Goal: Transaction & Acquisition: Purchase product/service

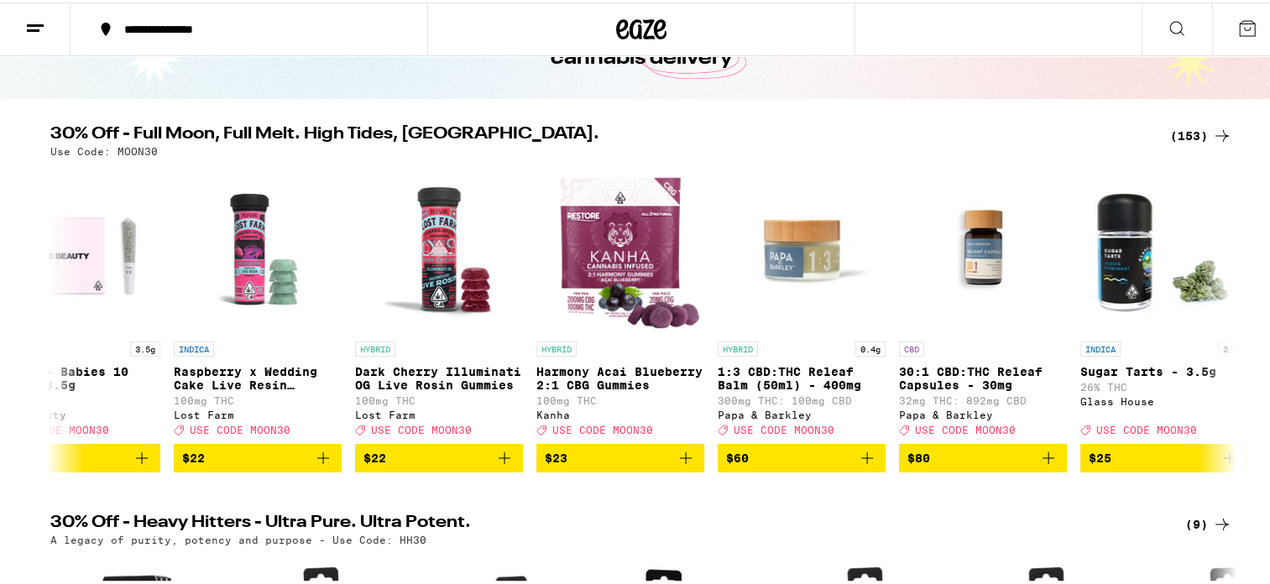
scroll to position [132, 0]
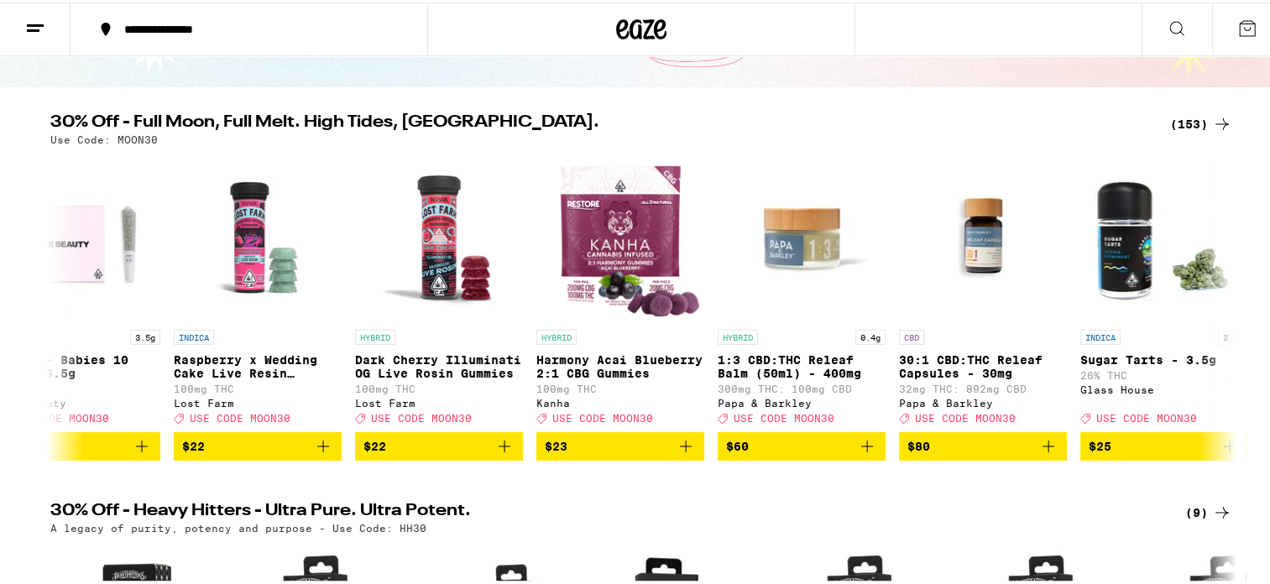
click at [634, 452] on span "$23" at bounding box center [620, 444] width 151 height 20
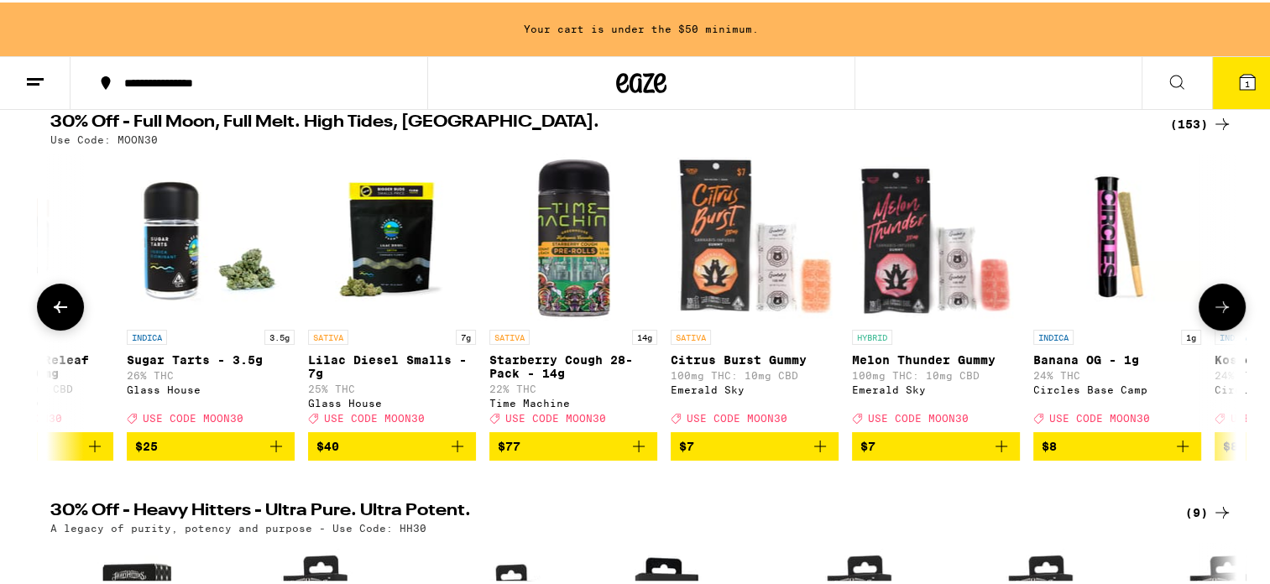
scroll to position [0, 1738]
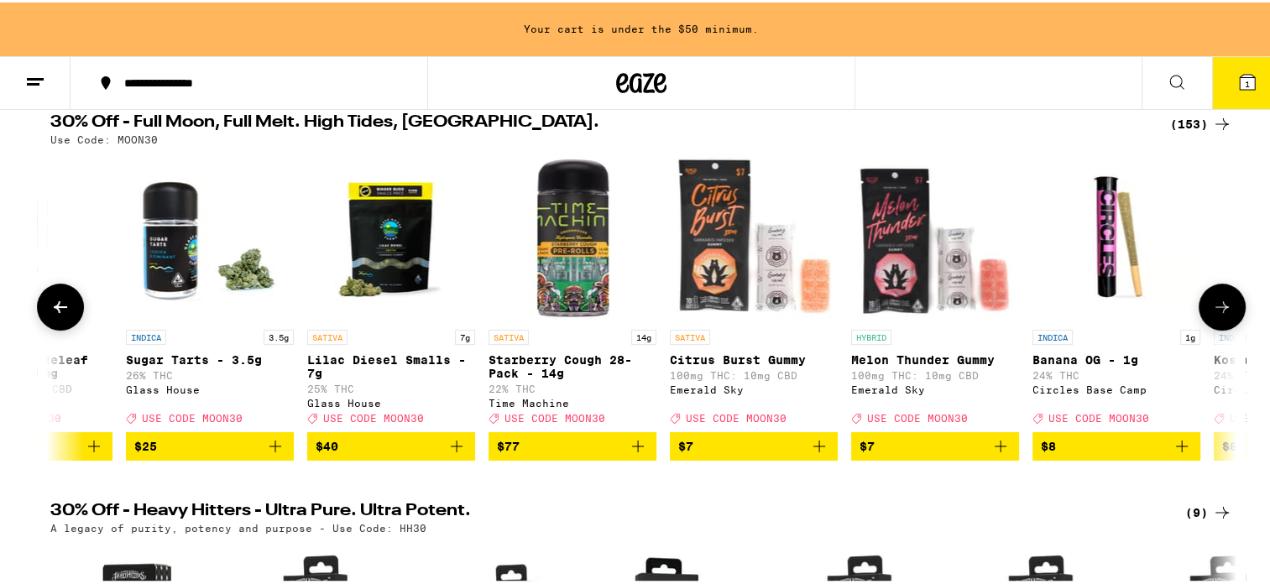
click at [756, 451] on span "$7" at bounding box center [753, 444] width 151 height 20
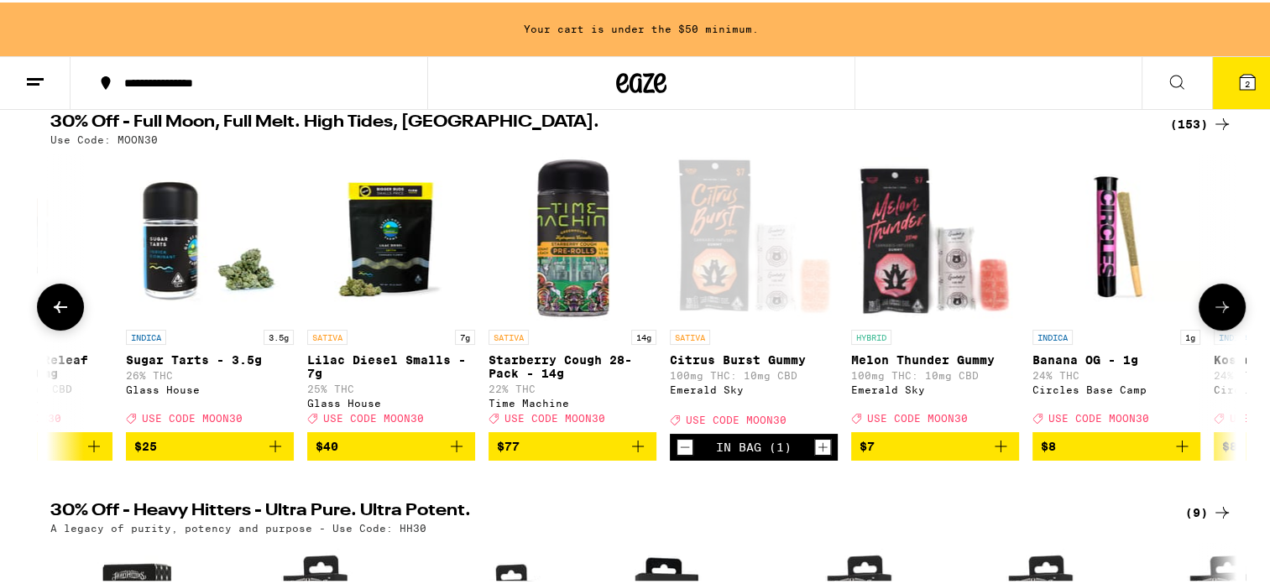
click at [936, 454] on span "$7" at bounding box center [935, 444] width 151 height 20
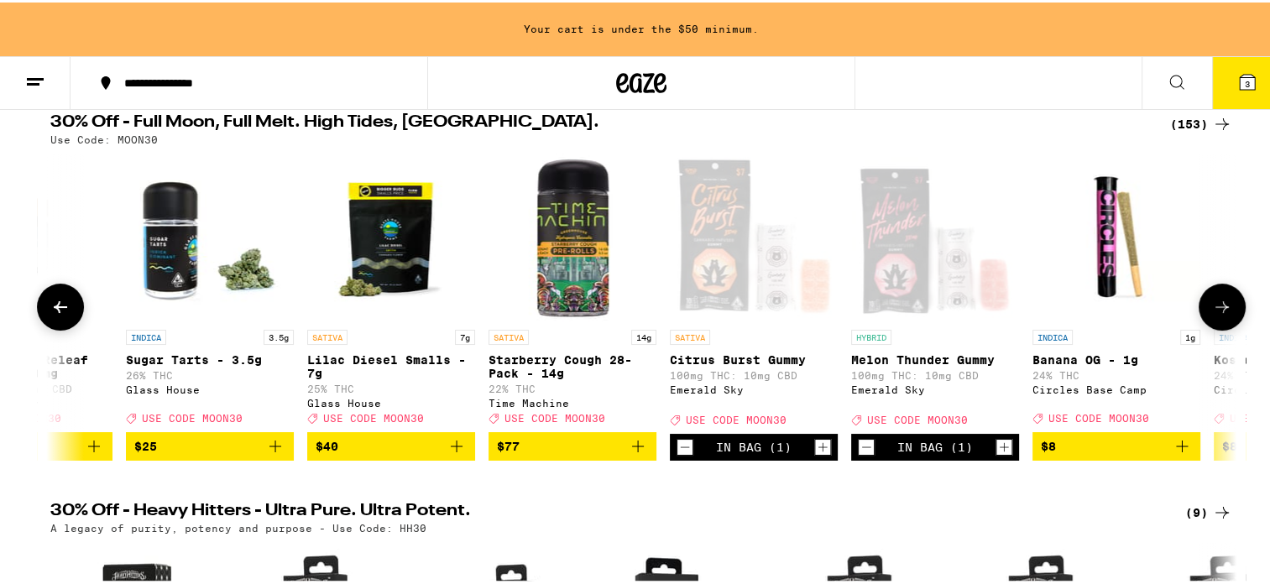
click at [1216, 311] on icon at bounding box center [1222, 305] width 13 height 12
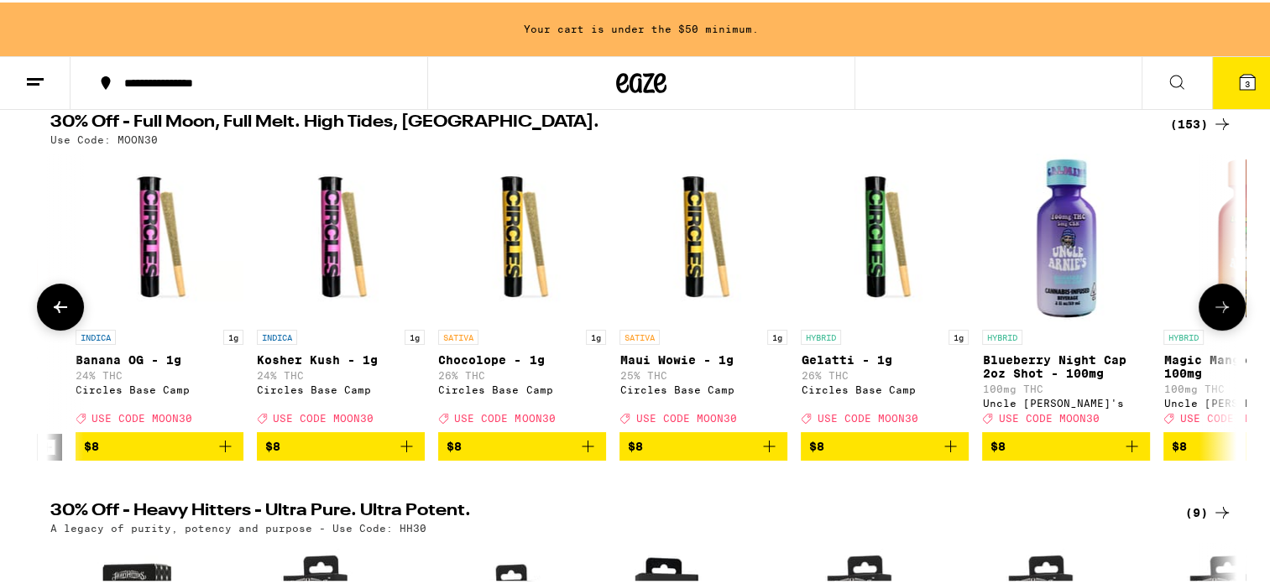
scroll to position [0, 2737]
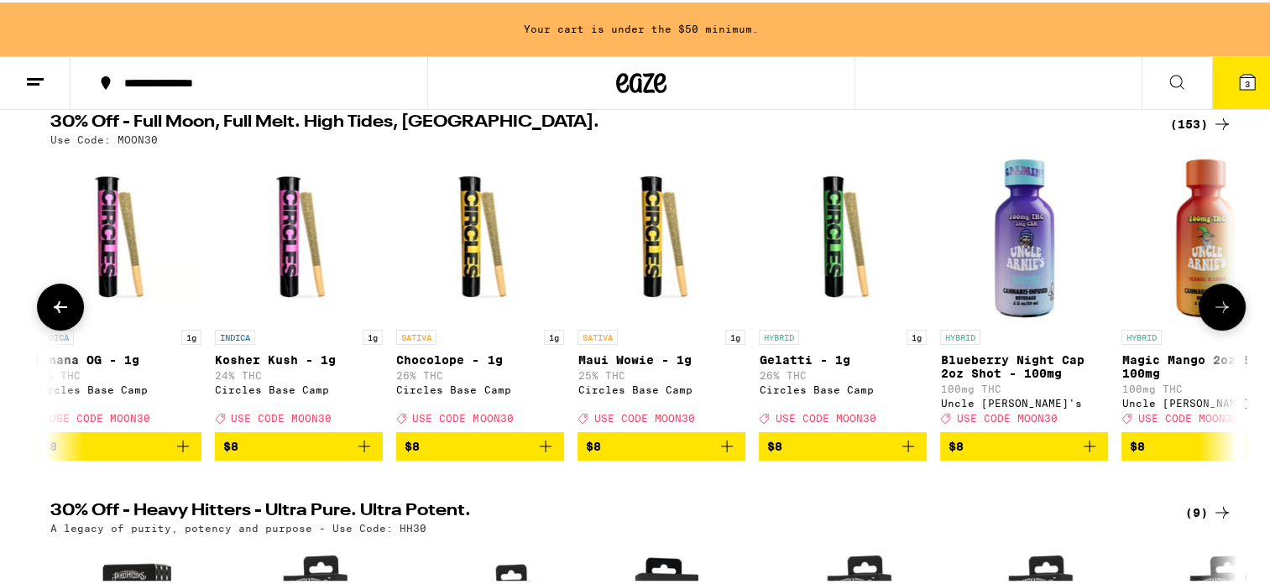
click at [1217, 299] on button at bounding box center [1222, 304] width 47 height 47
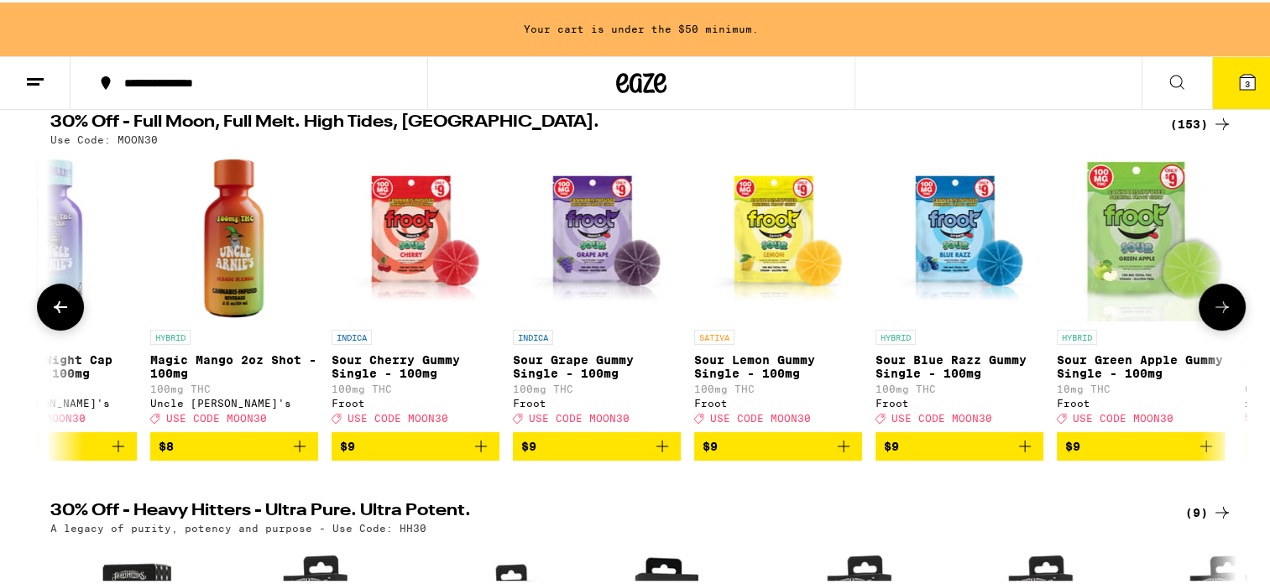
scroll to position [0, 3737]
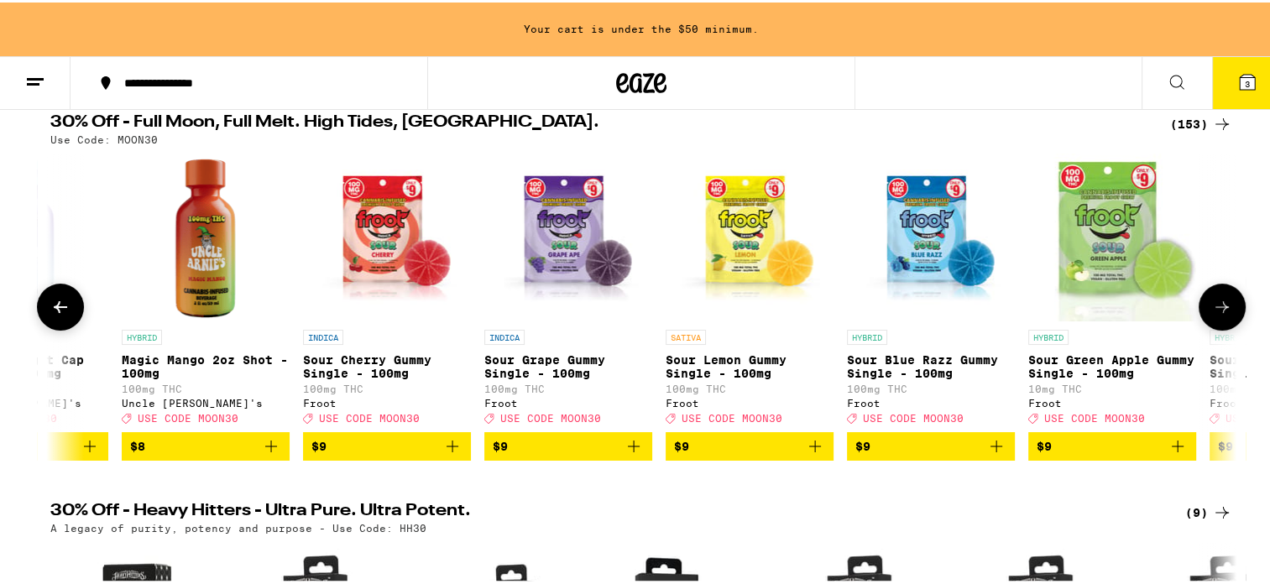
click at [1216, 311] on icon at bounding box center [1222, 305] width 13 height 12
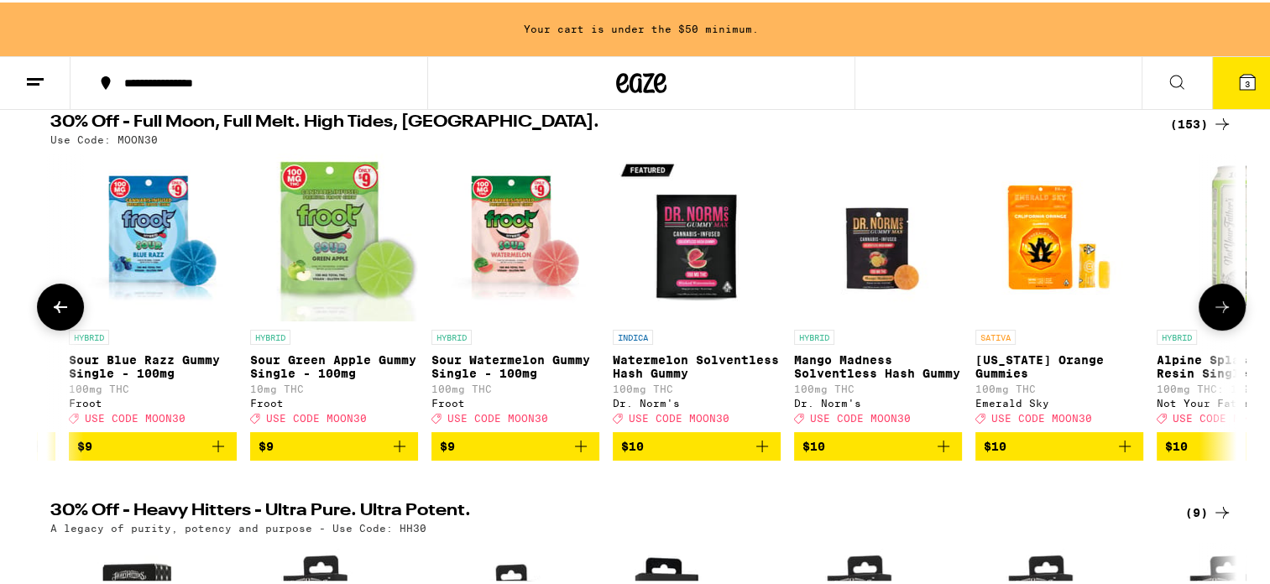
scroll to position [0, 4736]
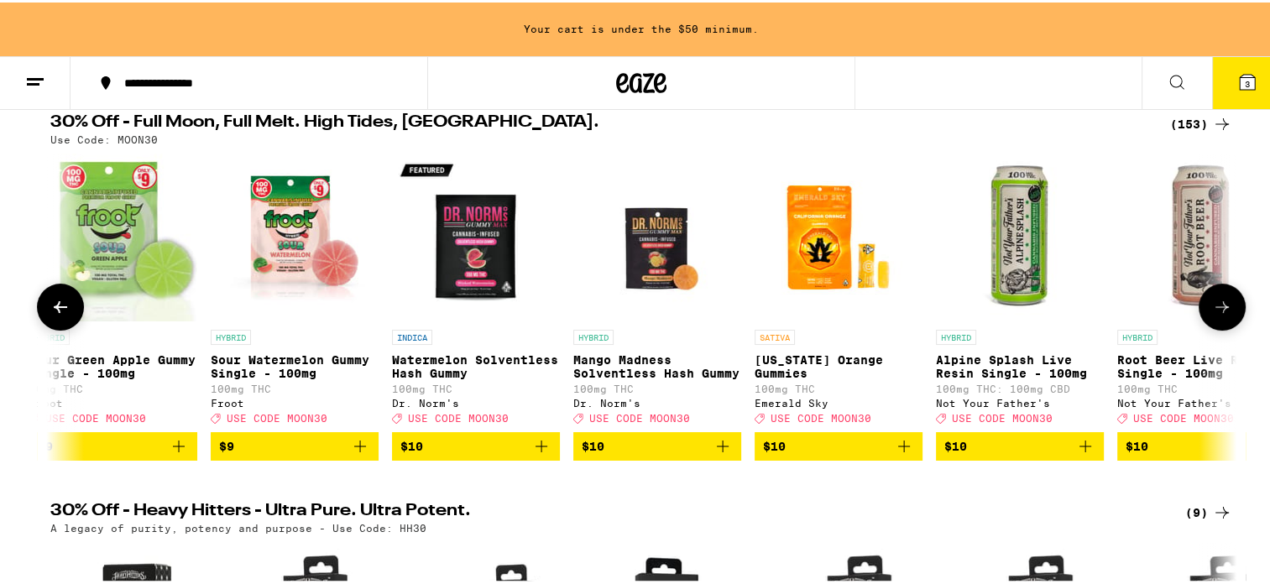
click at [1224, 306] on icon at bounding box center [1222, 305] width 20 height 20
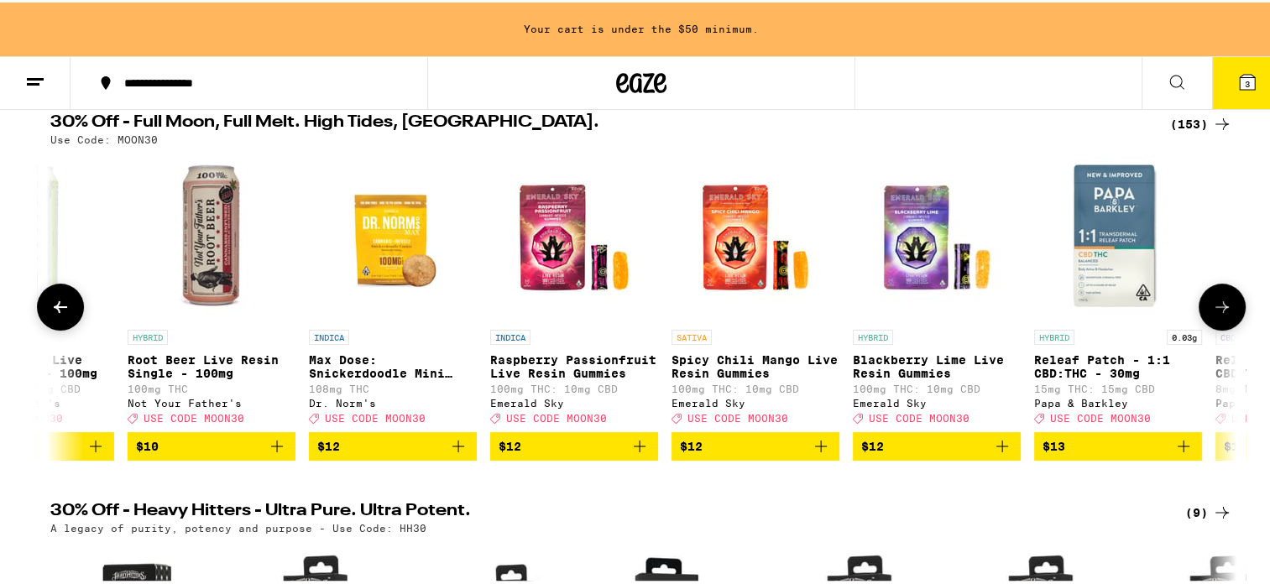
scroll to position [0, 5735]
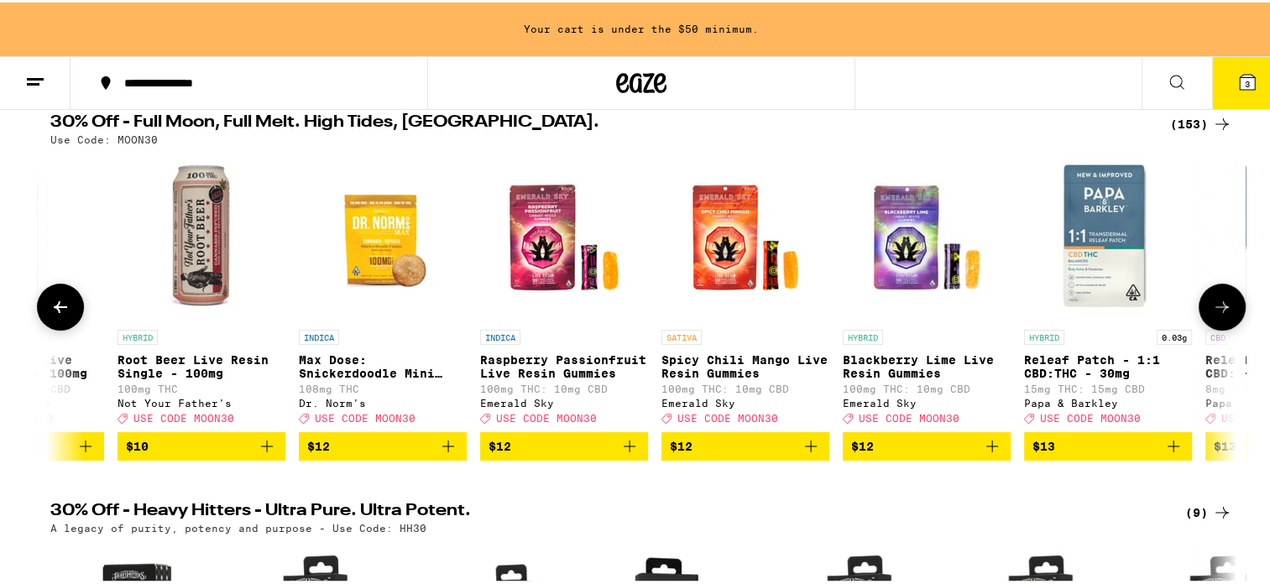
click at [583, 454] on span "$12" at bounding box center [564, 444] width 151 height 20
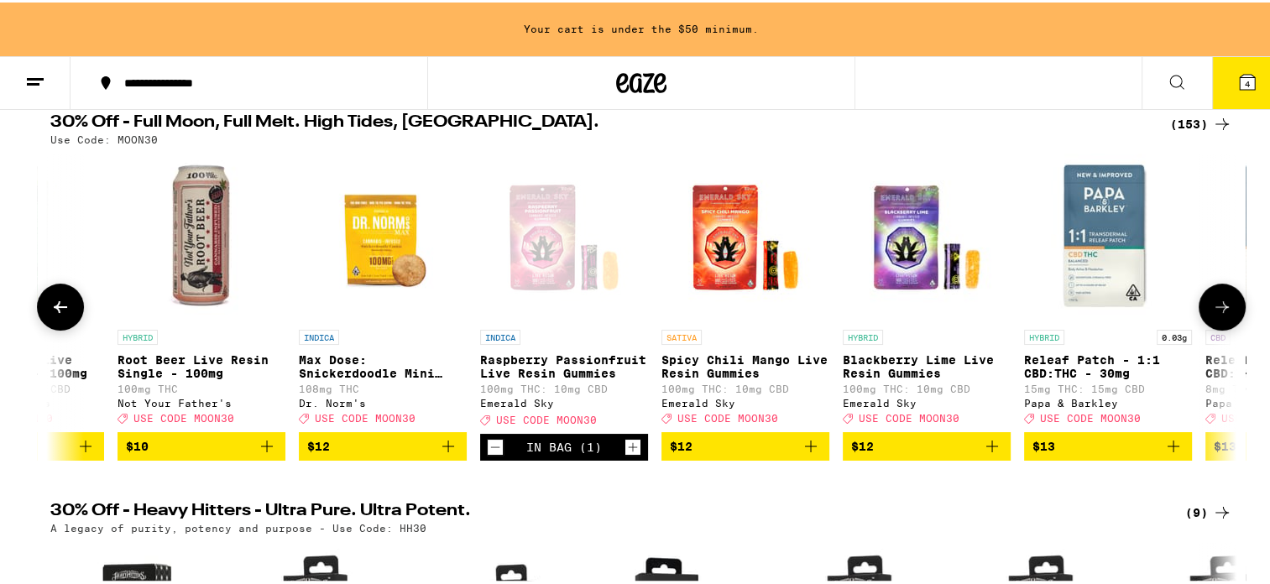
click at [1213, 306] on icon at bounding box center [1222, 305] width 20 height 20
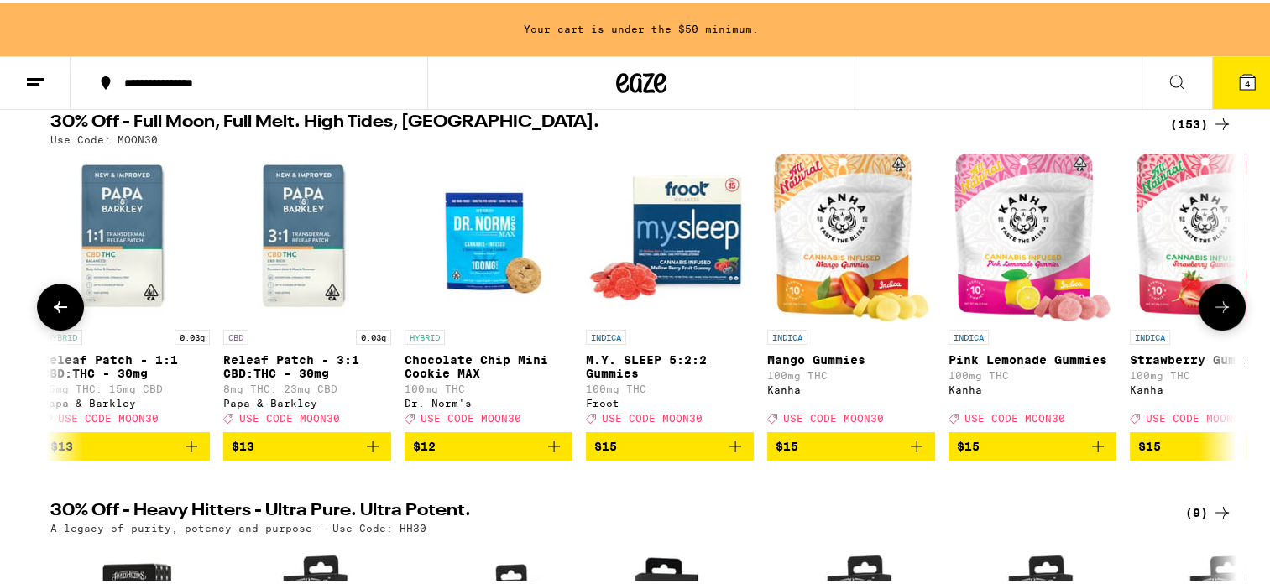
scroll to position [0, 6734]
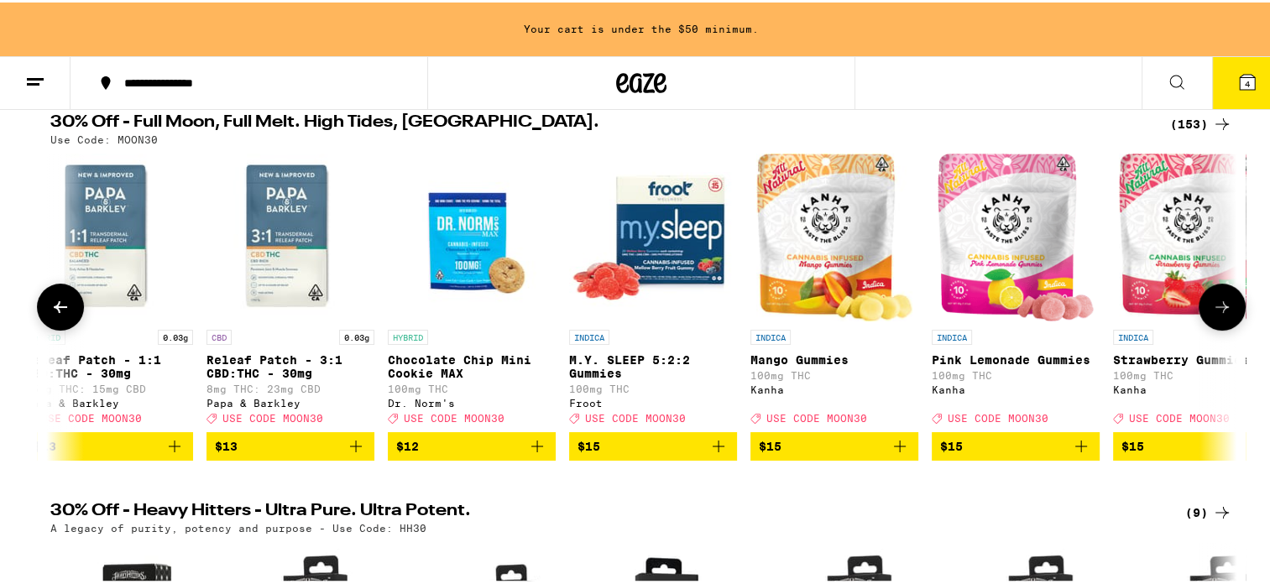
click at [1216, 311] on icon at bounding box center [1222, 305] width 13 height 12
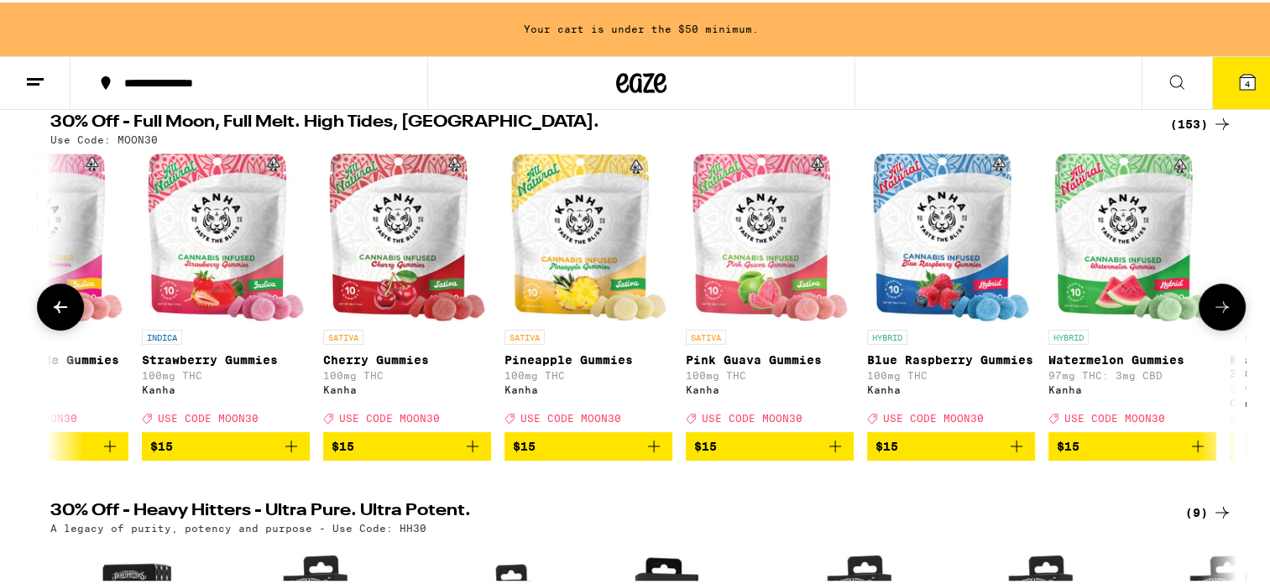
scroll to position [0, 7733]
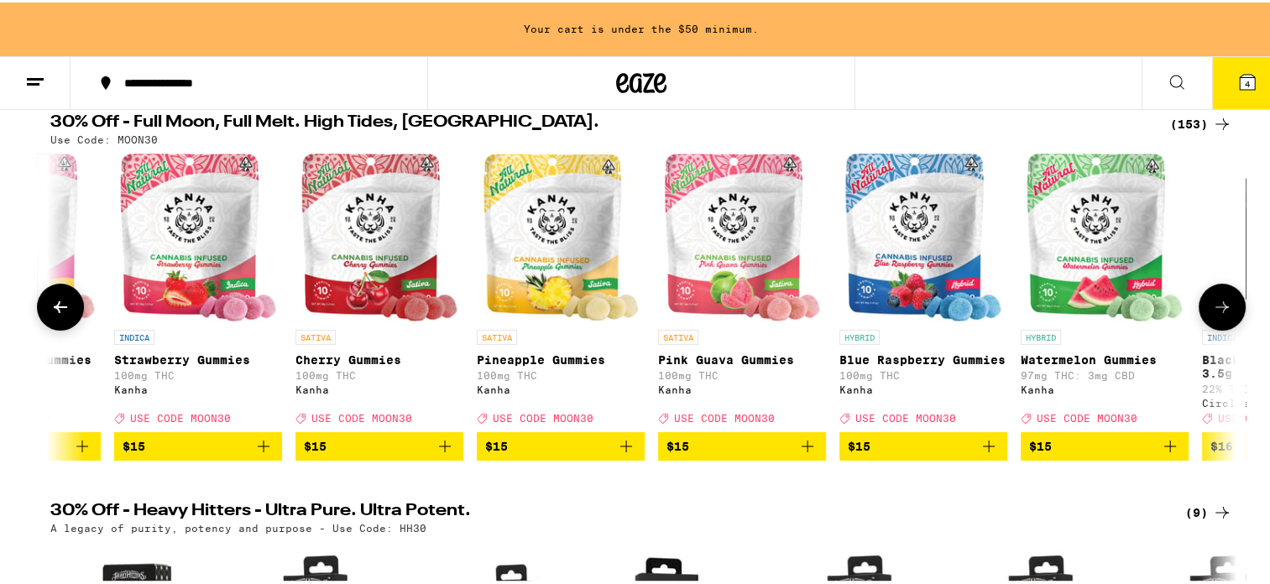
click at [915, 453] on span "$15" at bounding box center [923, 444] width 151 height 20
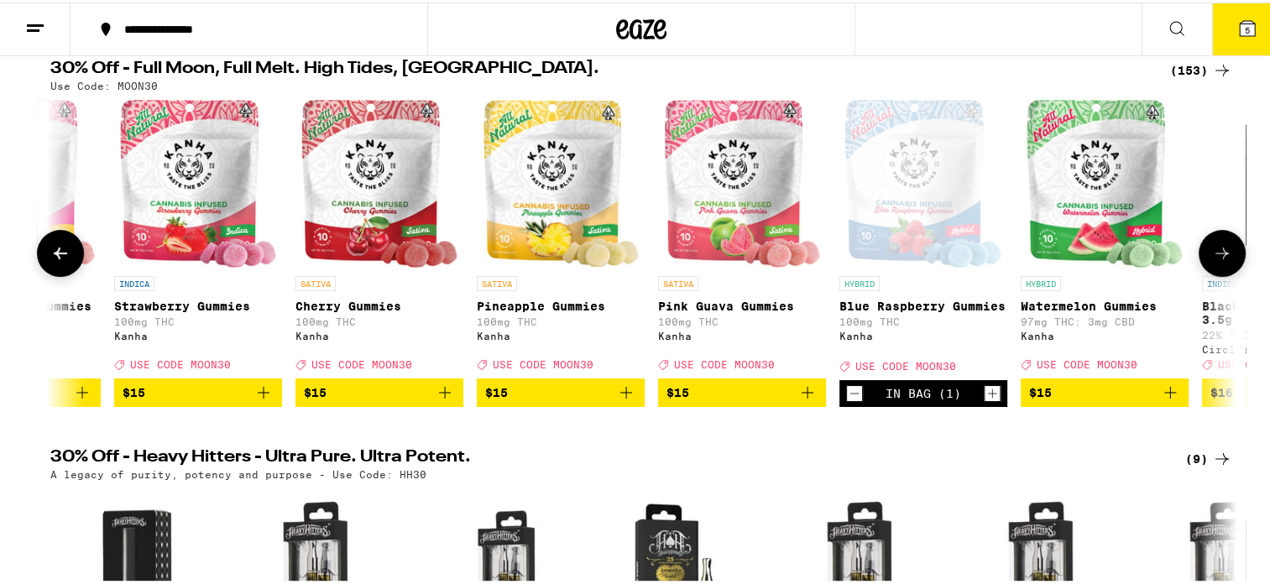
scroll to position [132, 0]
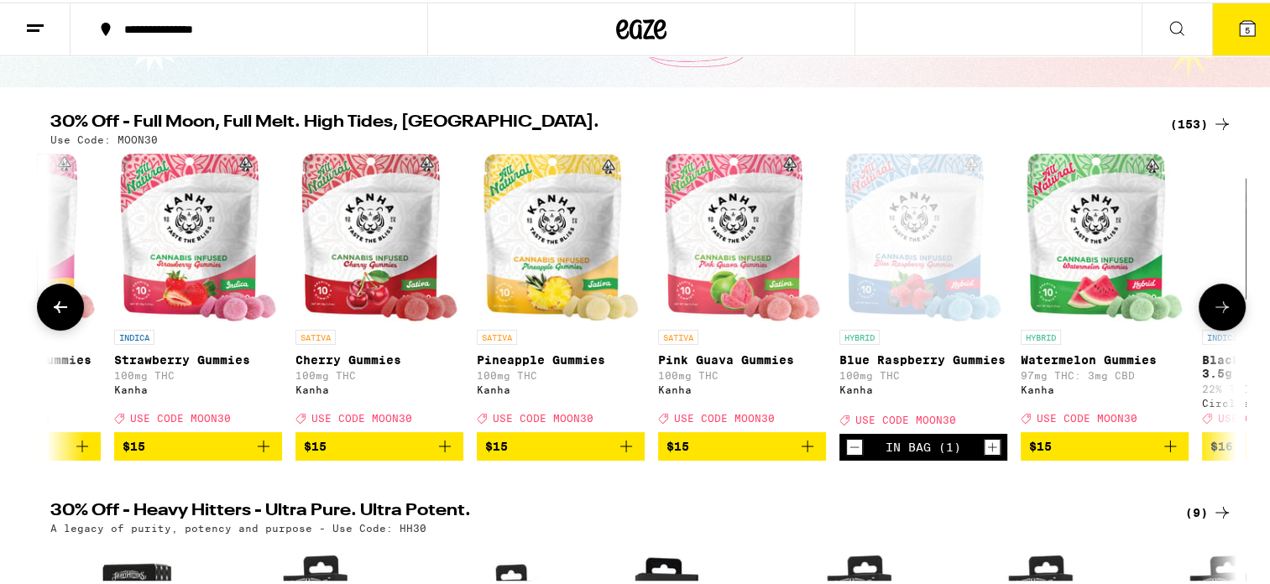
click at [1216, 307] on icon at bounding box center [1222, 305] width 20 height 20
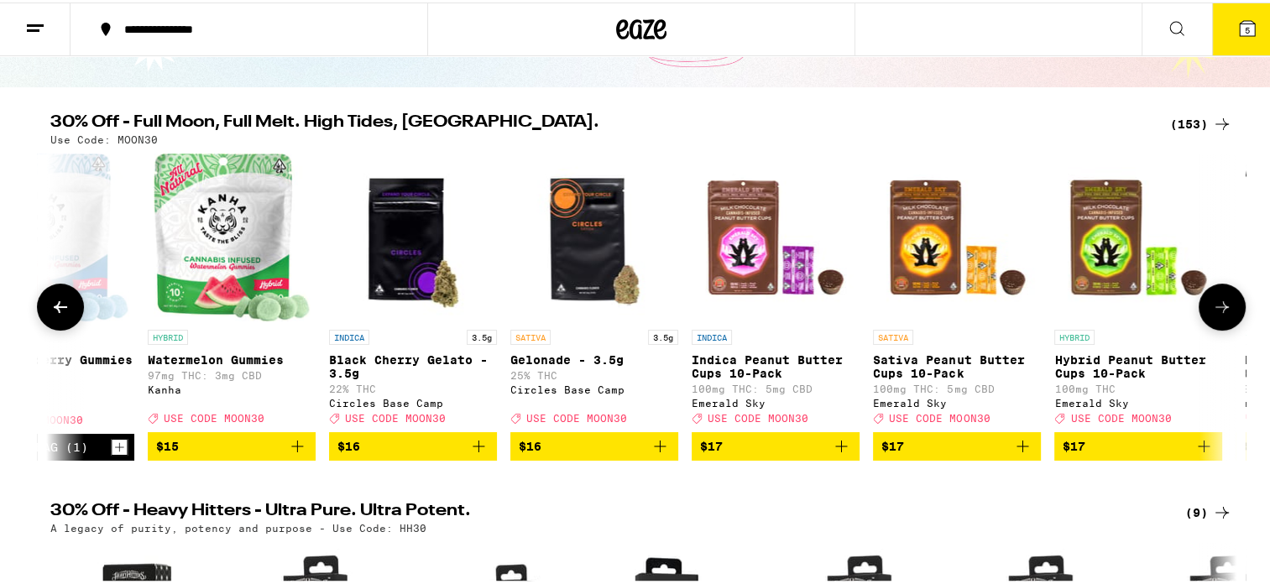
scroll to position [0, 8733]
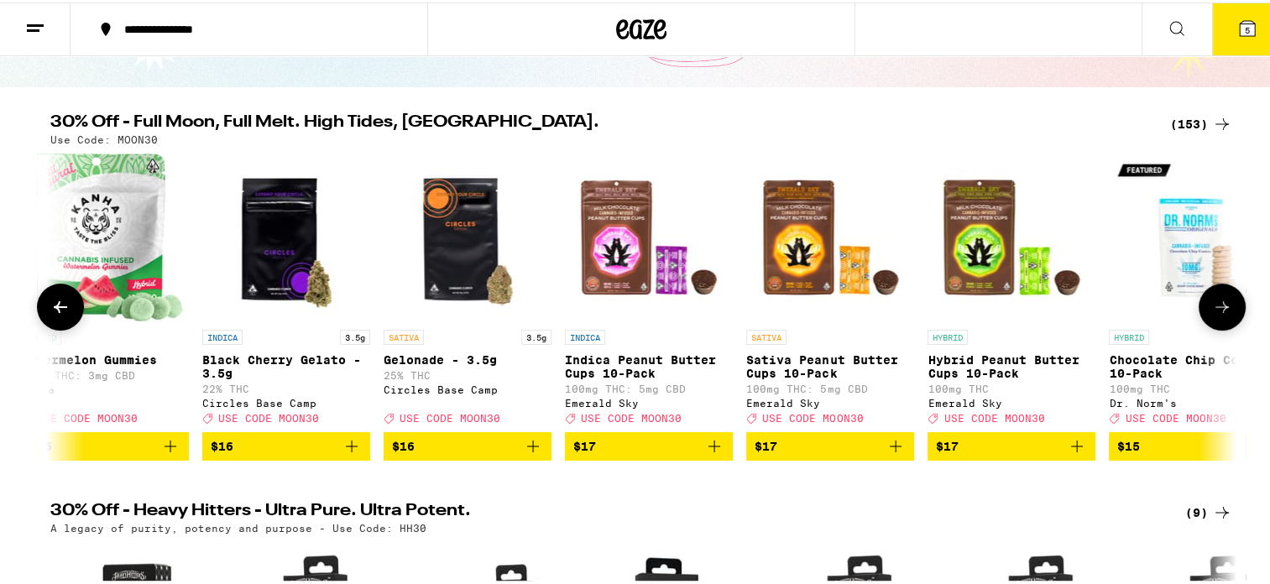
click at [1217, 310] on icon at bounding box center [1222, 305] width 20 height 20
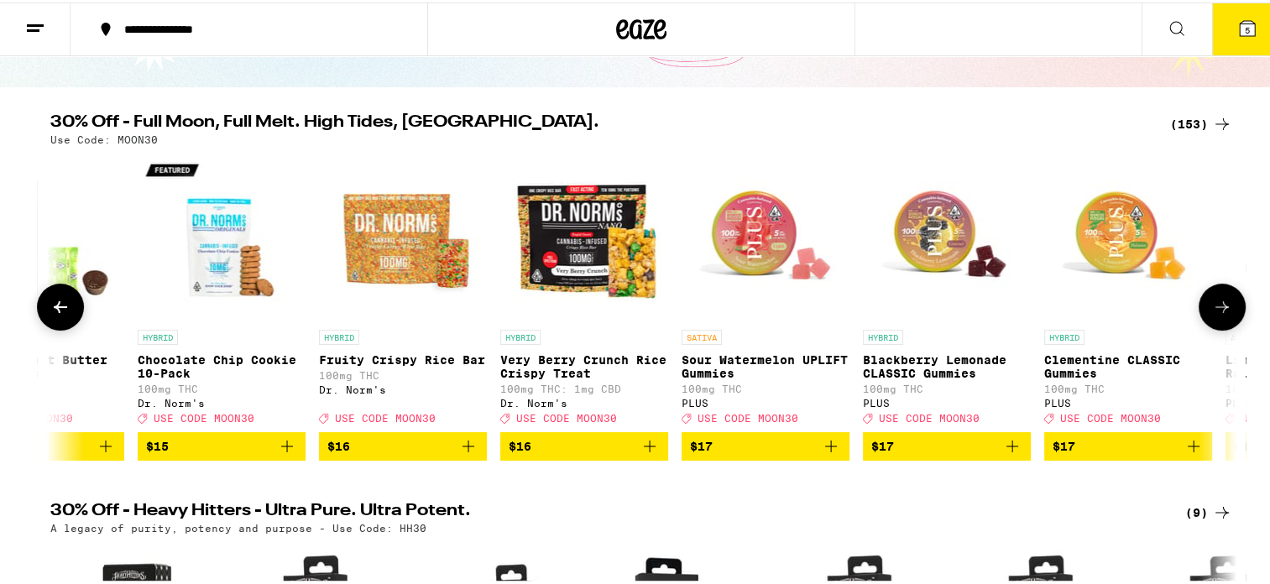
scroll to position [0, 9732]
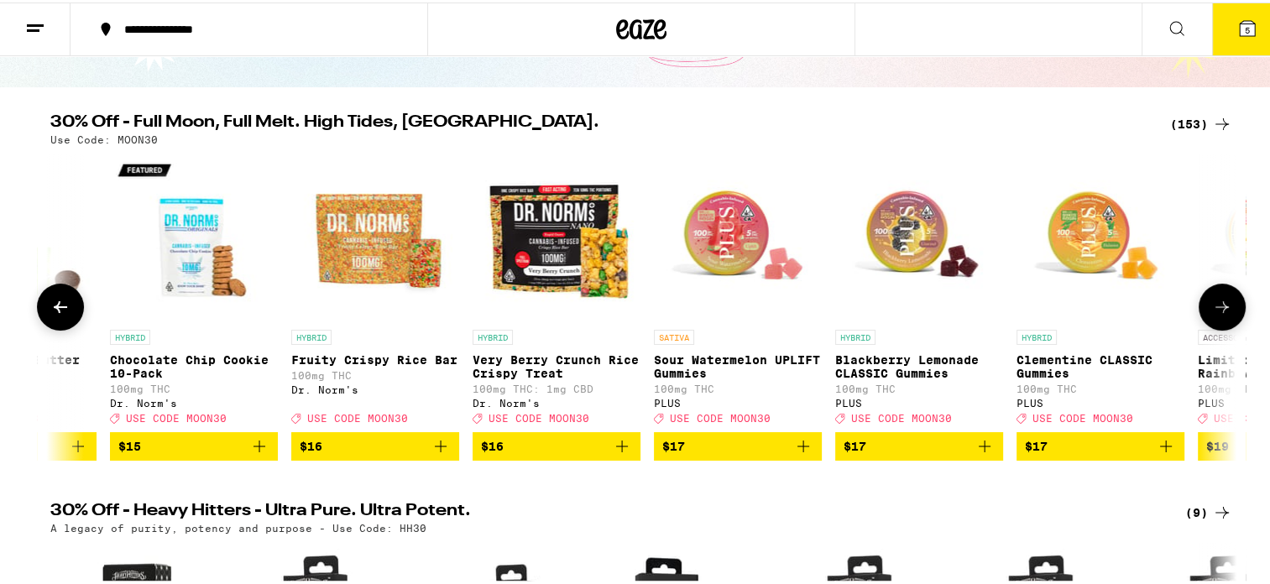
click at [1216, 311] on icon at bounding box center [1222, 305] width 13 height 12
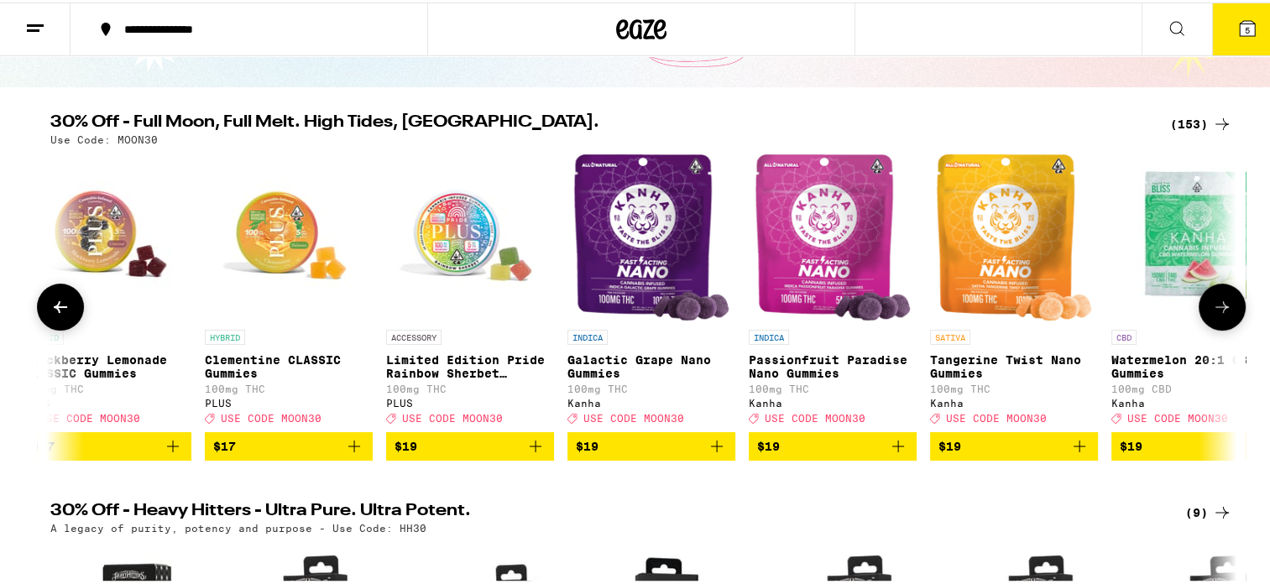
scroll to position [0, 10732]
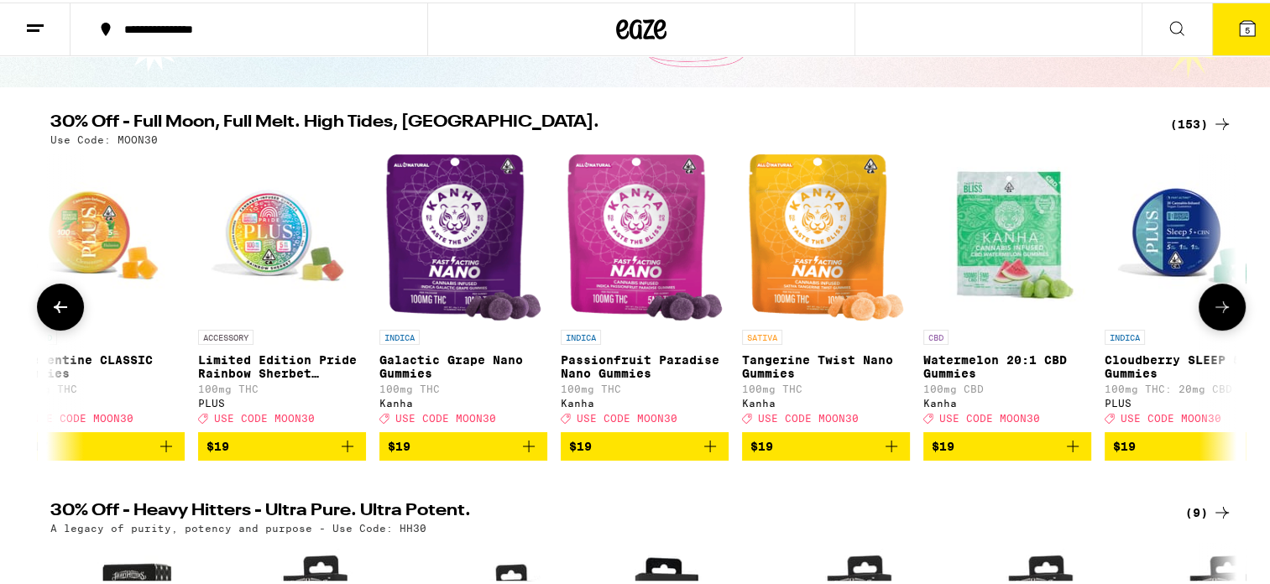
click at [1175, 450] on span "$19" at bounding box center [1188, 444] width 151 height 20
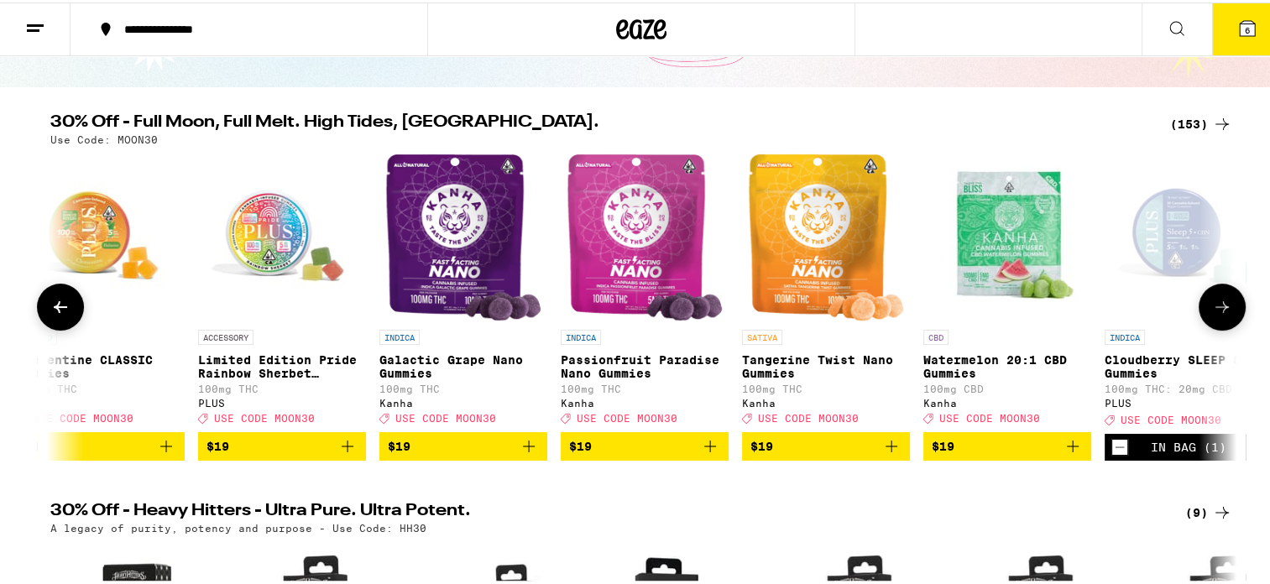
click at [1219, 302] on icon at bounding box center [1222, 305] width 20 height 20
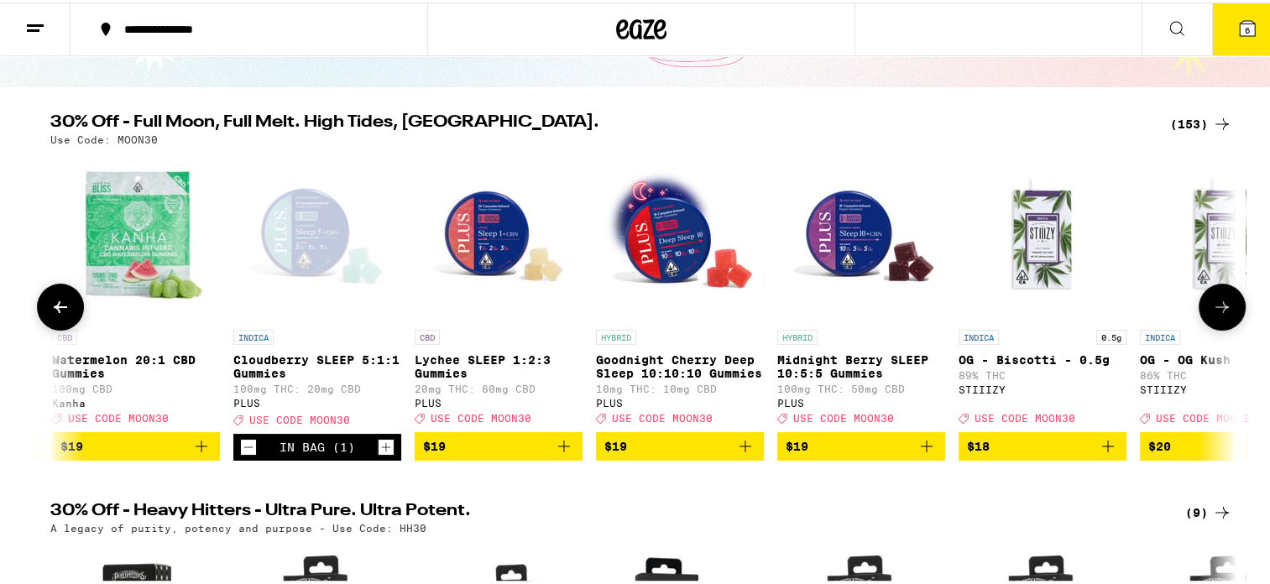
scroll to position [0, 11731]
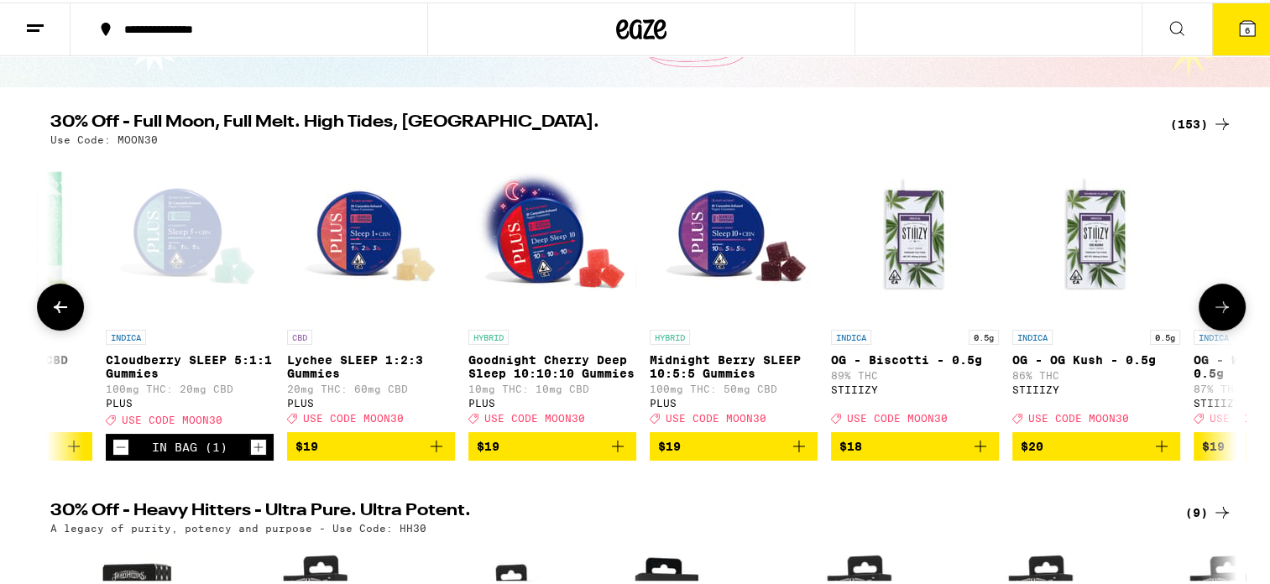
click at [1221, 301] on button at bounding box center [1222, 304] width 47 height 47
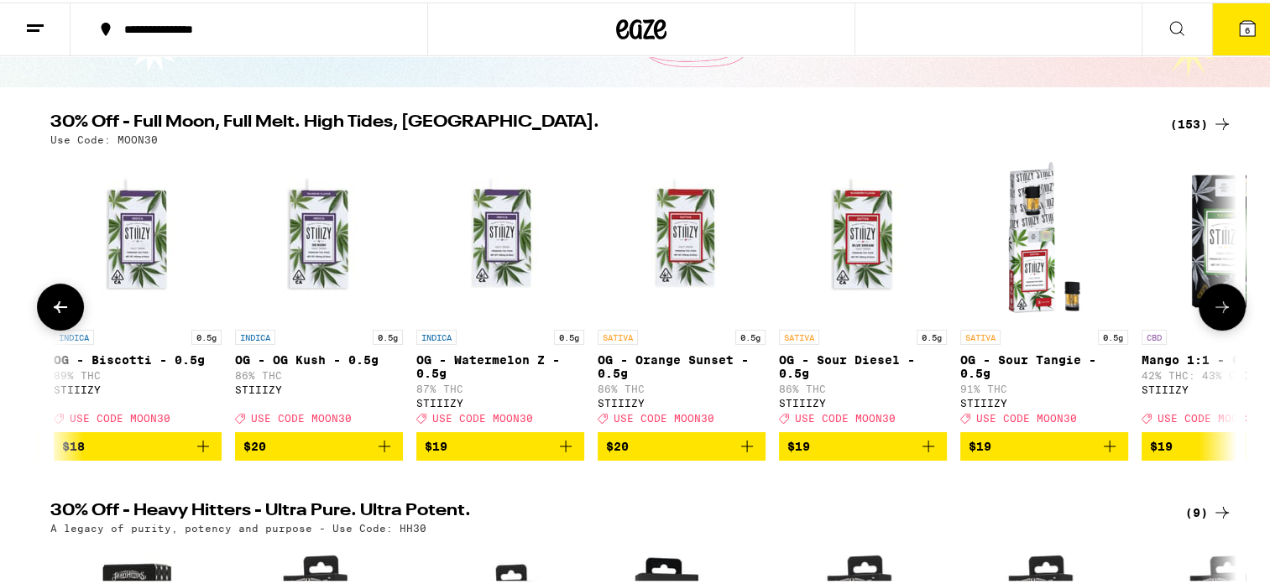
scroll to position [0, 12730]
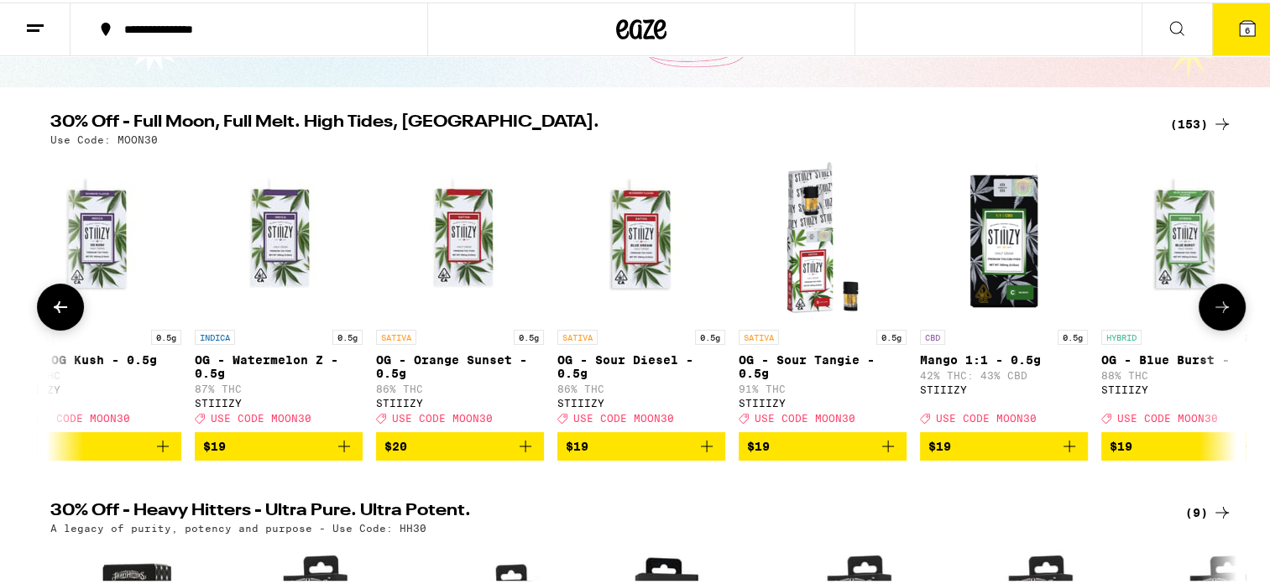
click at [1221, 310] on icon at bounding box center [1222, 305] width 20 height 20
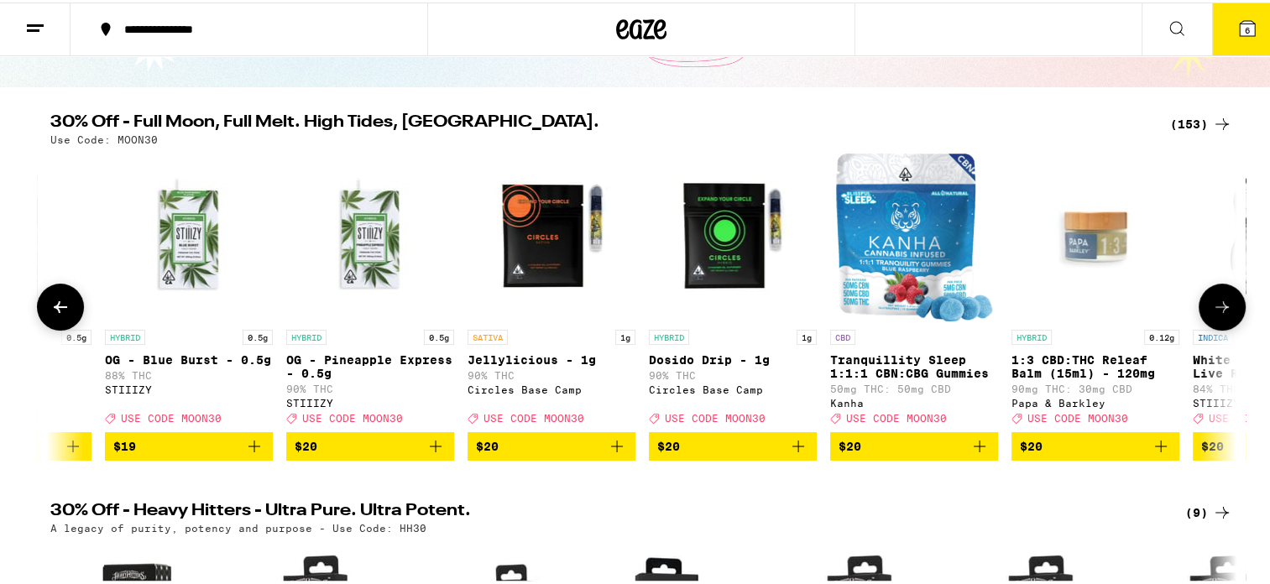
scroll to position [0, 13730]
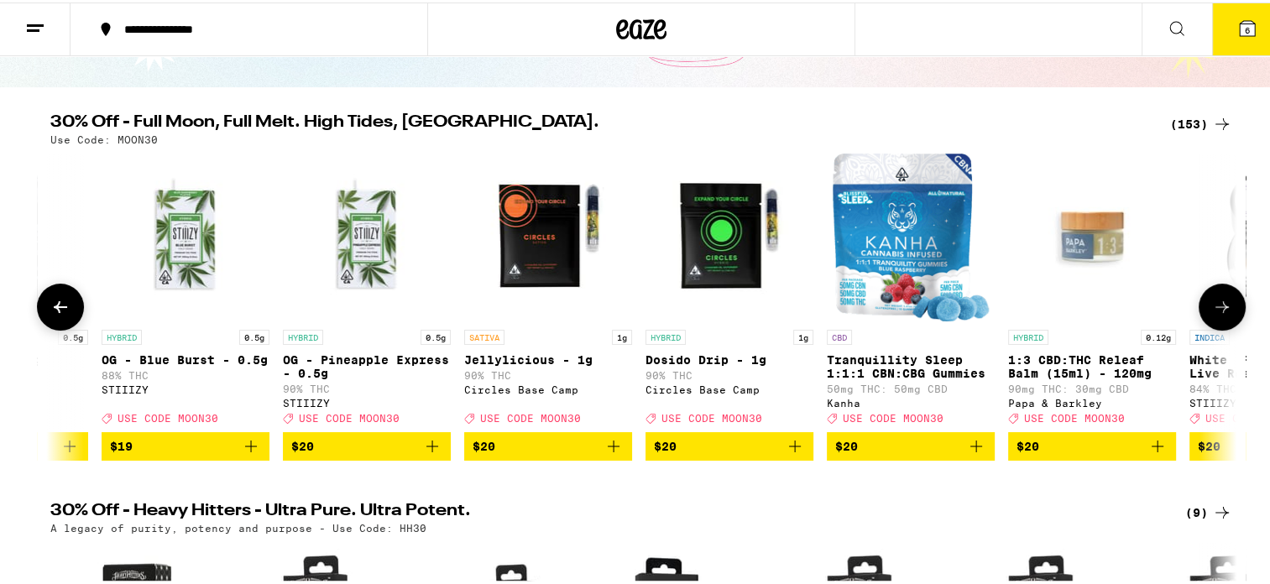
click at [1216, 302] on icon at bounding box center [1222, 305] width 20 height 20
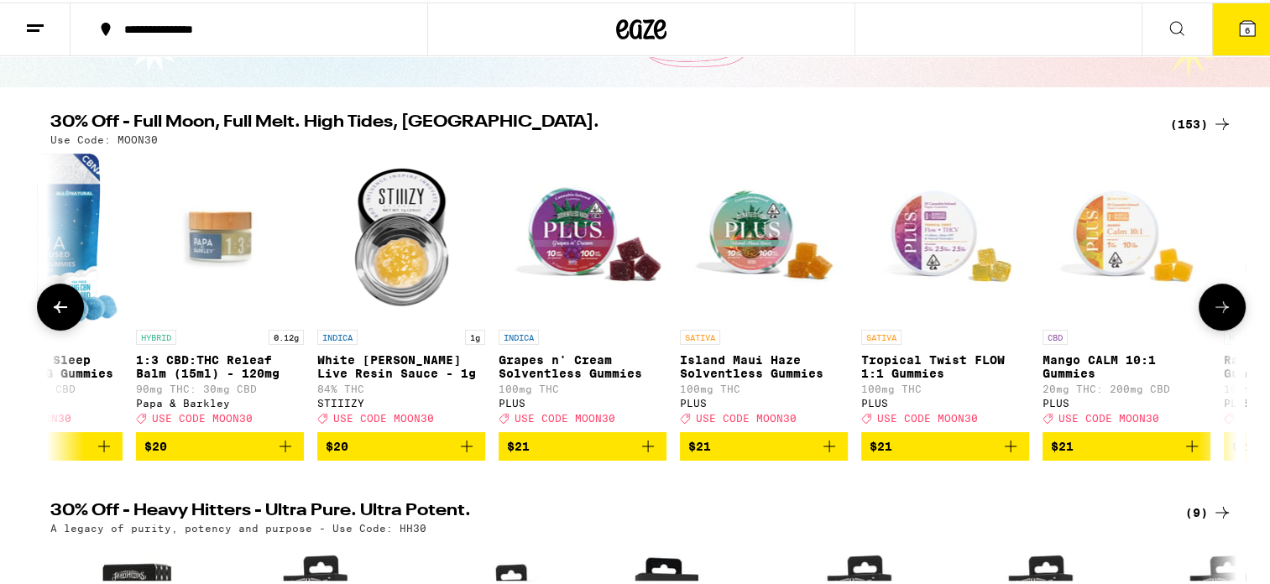
scroll to position [0, 14729]
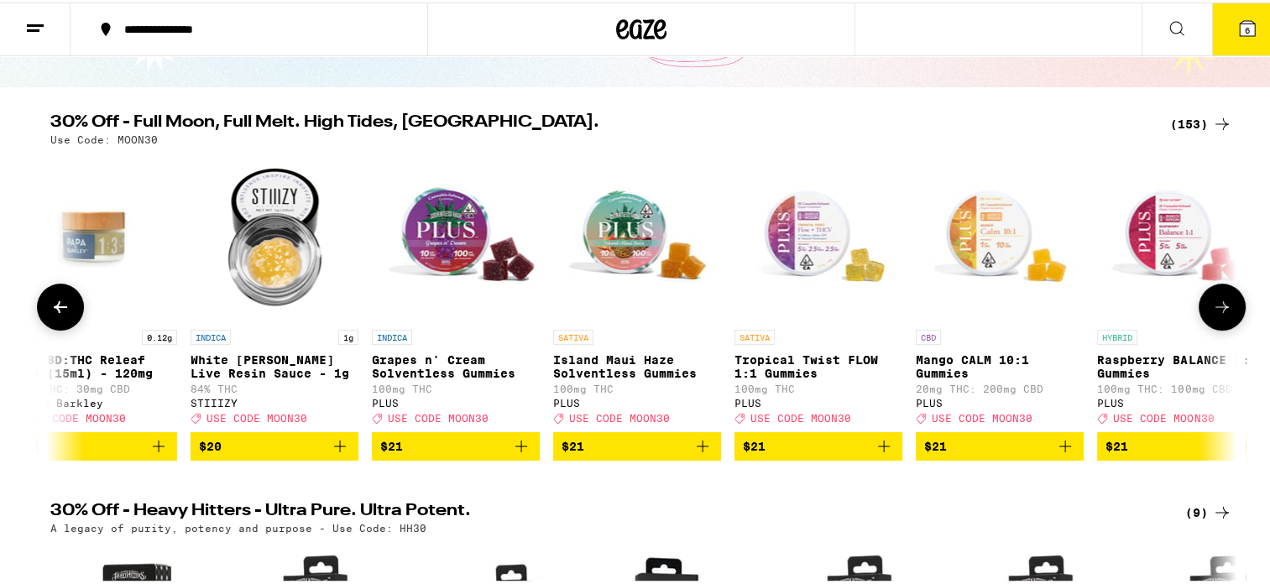
click at [1228, 299] on button at bounding box center [1222, 304] width 47 height 47
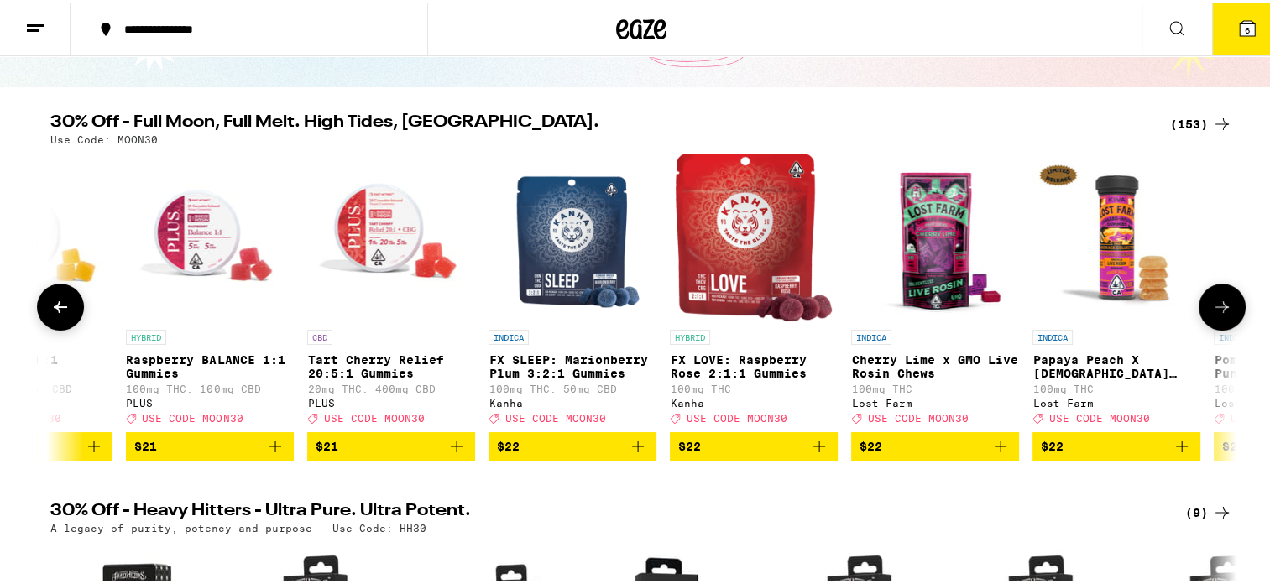
scroll to position [0, 15729]
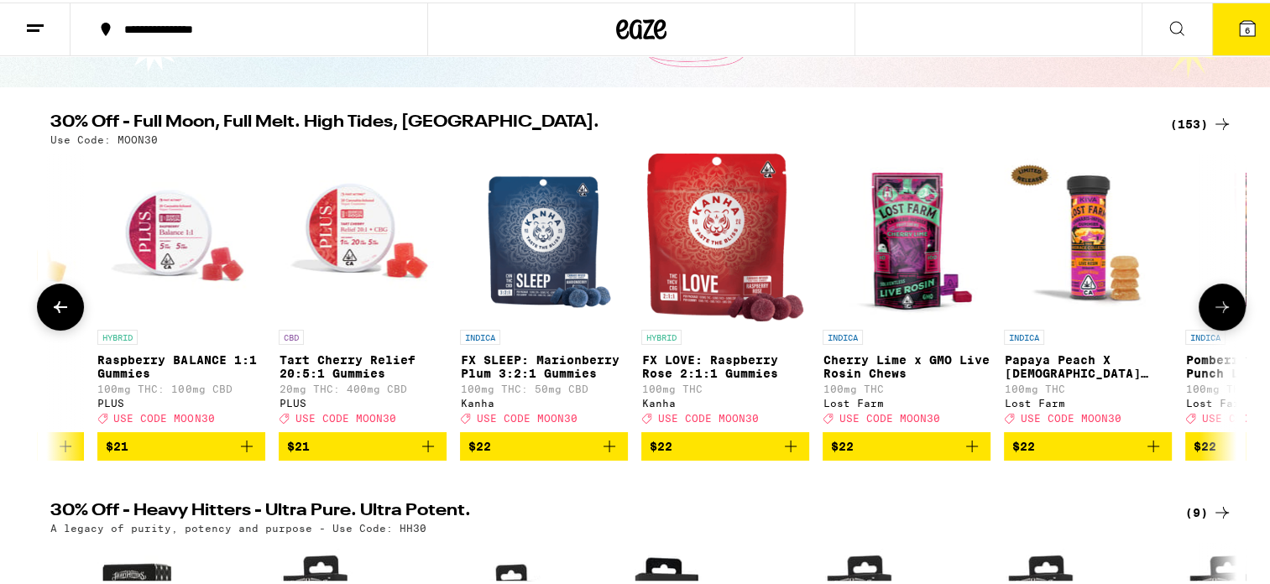
click at [1227, 307] on button at bounding box center [1222, 304] width 47 height 47
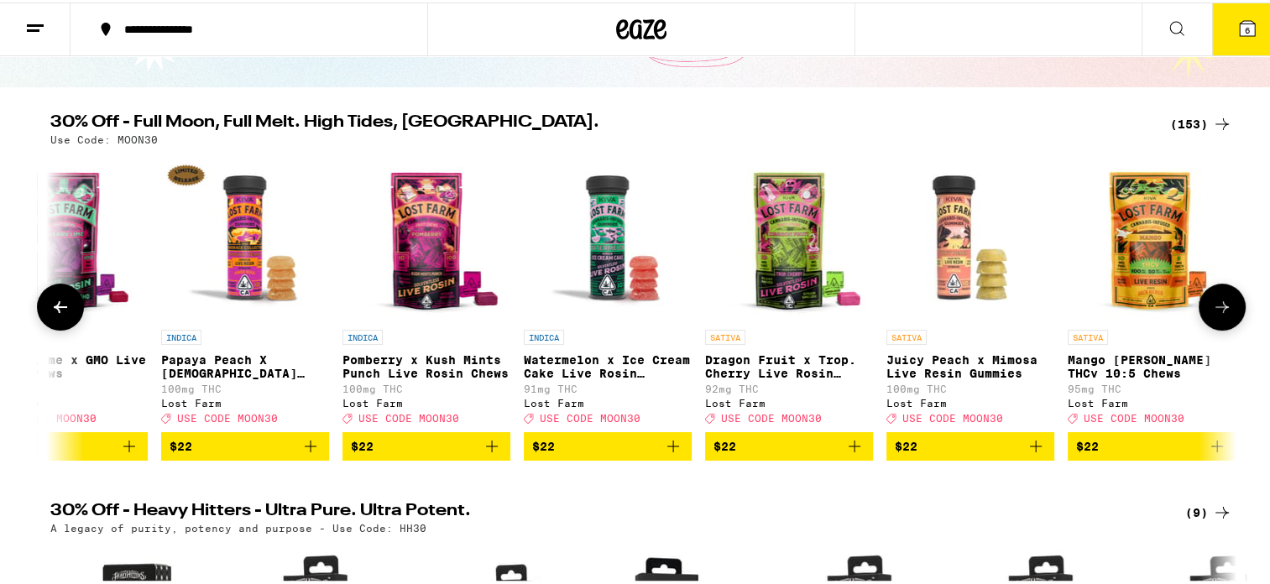
scroll to position [0, 16728]
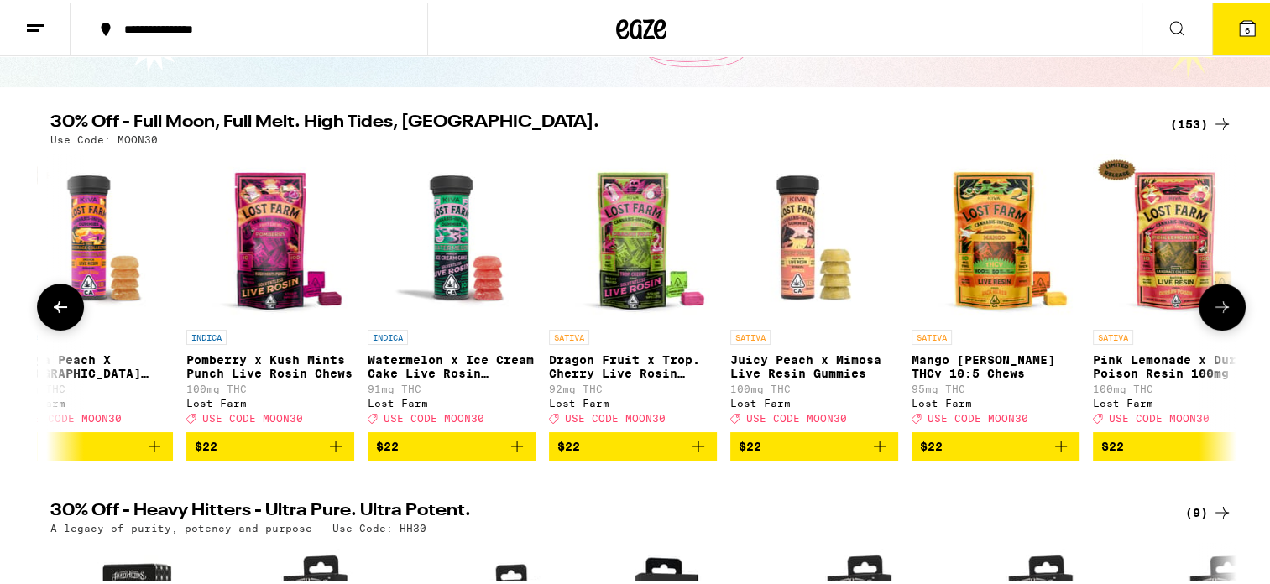
click at [1219, 306] on icon at bounding box center [1222, 305] width 20 height 20
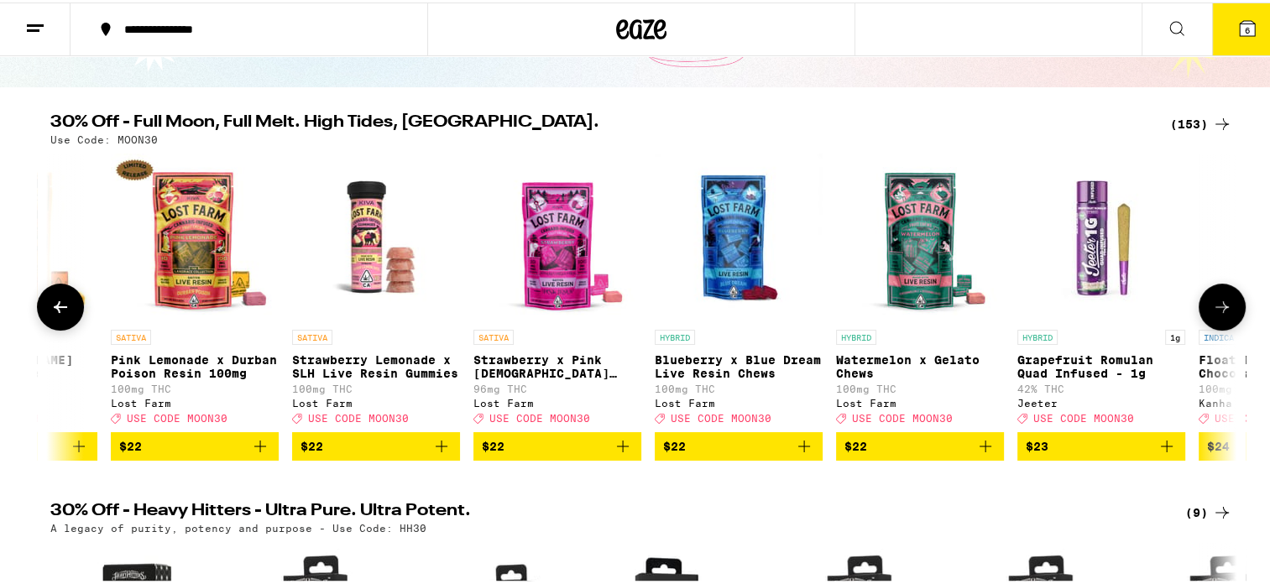
scroll to position [0, 17727]
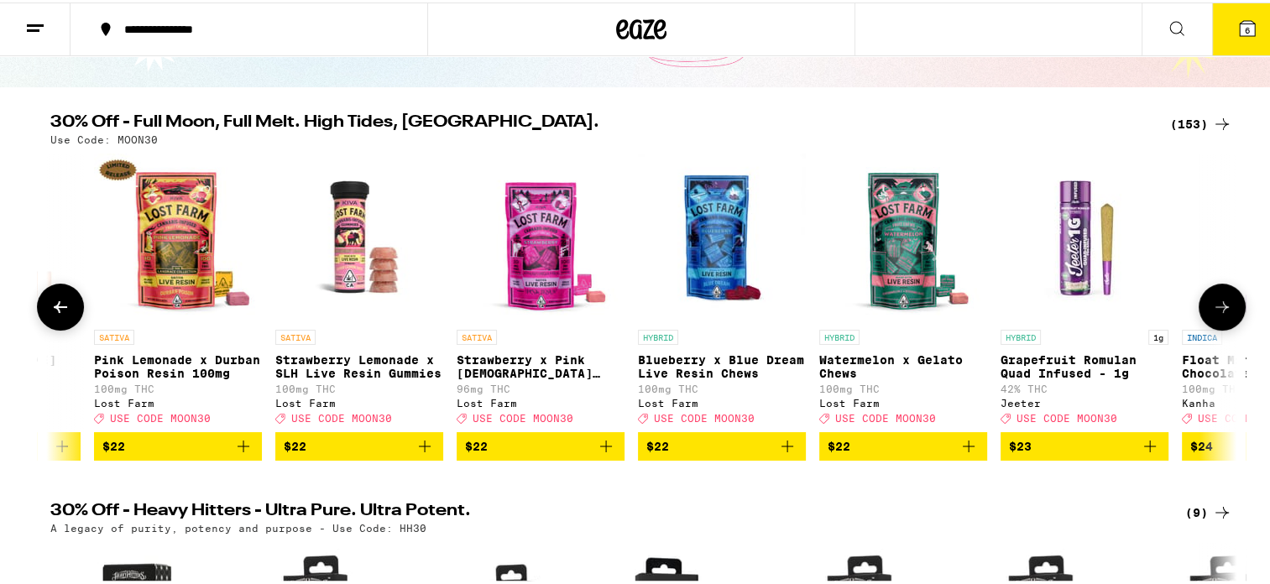
click at [1212, 304] on icon at bounding box center [1222, 305] width 20 height 20
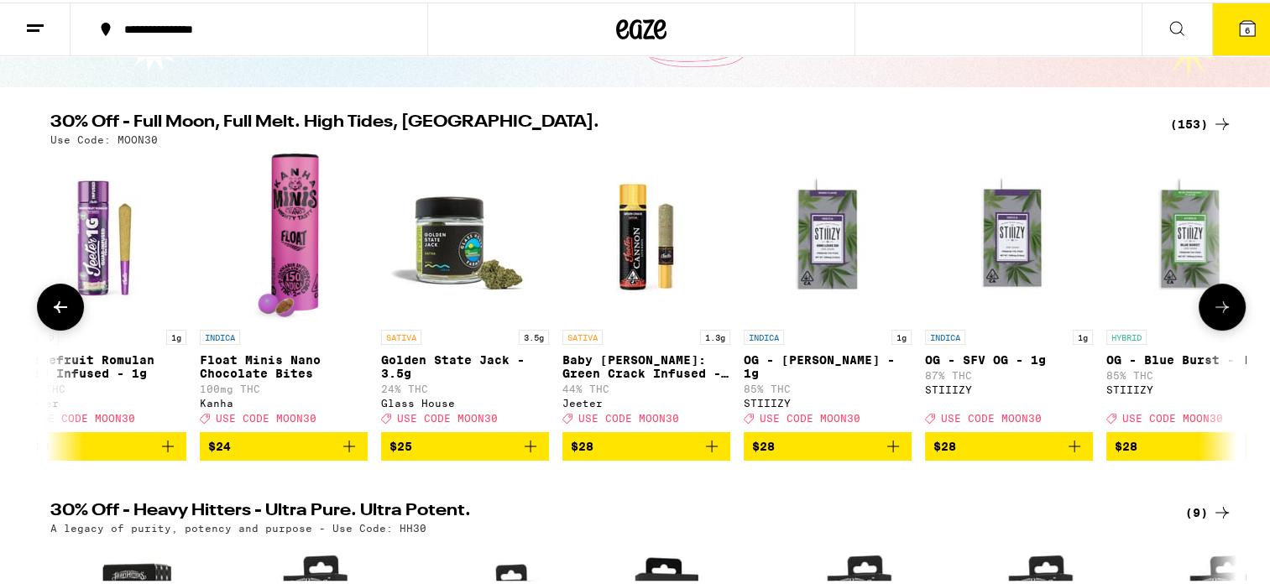
scroll to position [0, 18726]
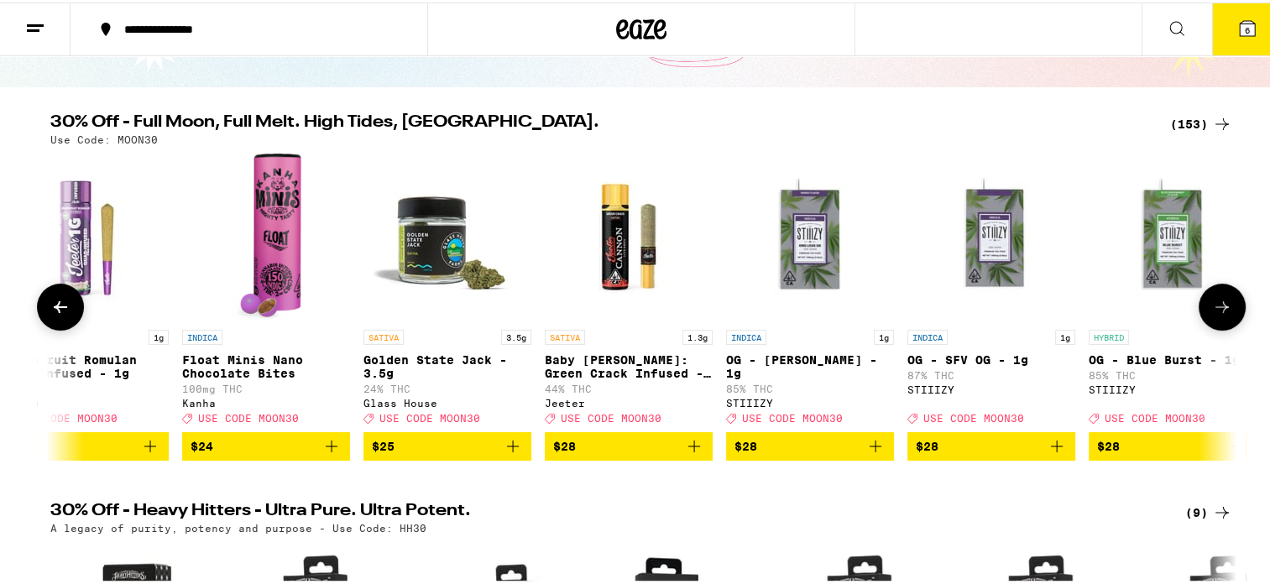
click at [1219, 306] on icon at bounding box center [1222, 305] width 20 height 20
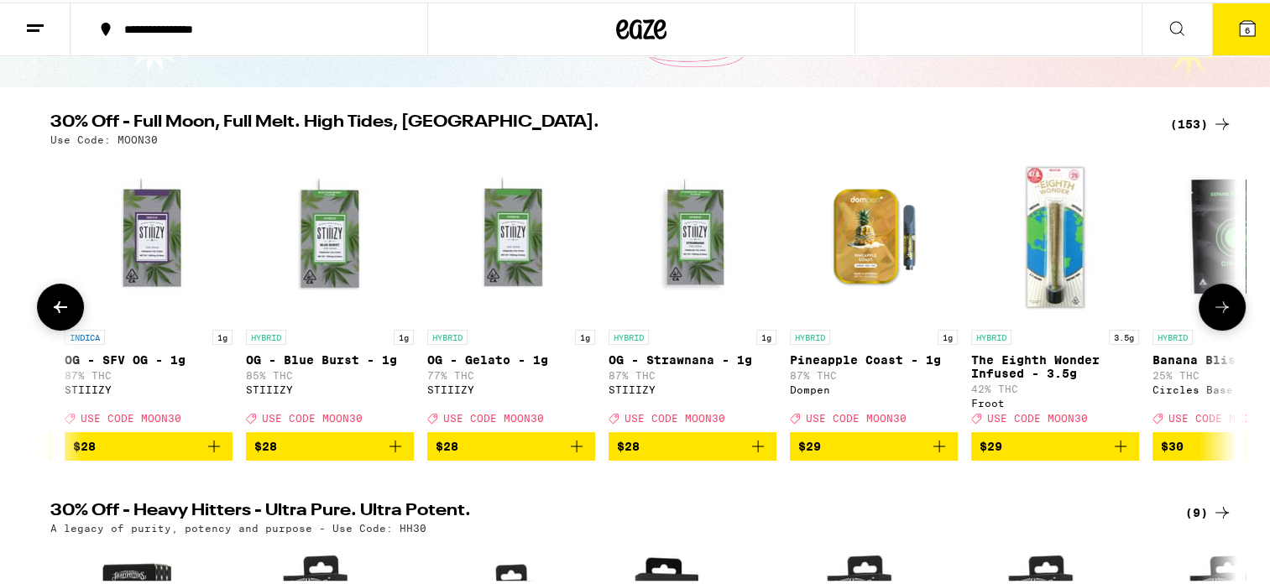
scroll to position [0, 19725]
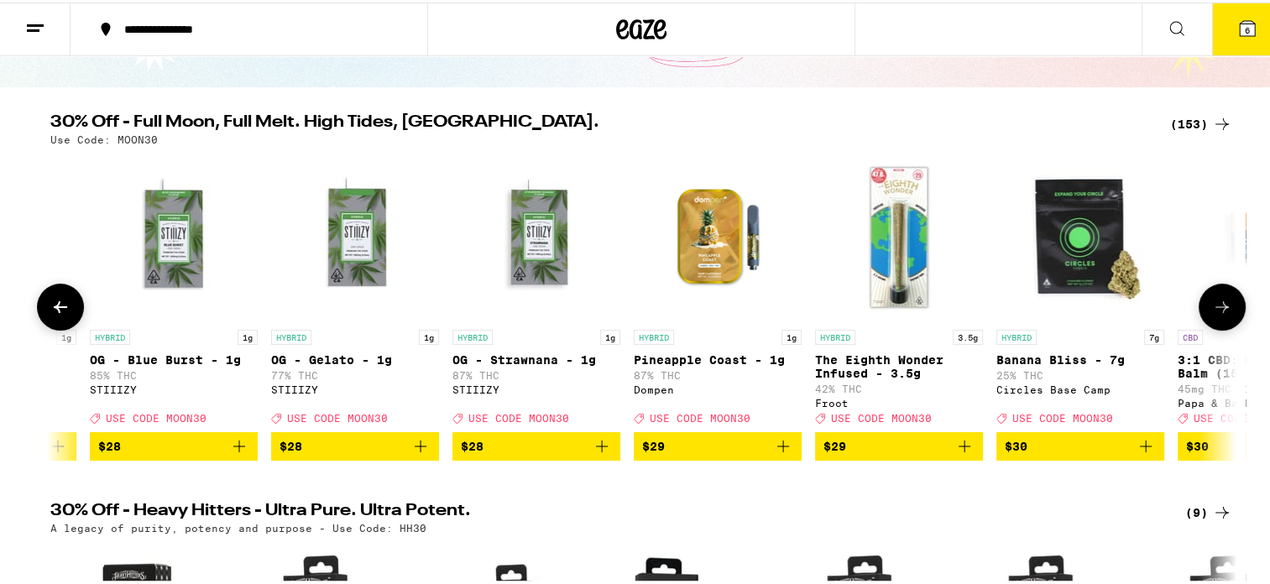
click at [1220, 302] on icon at bounding box center [1222, 305] width 20 height 20
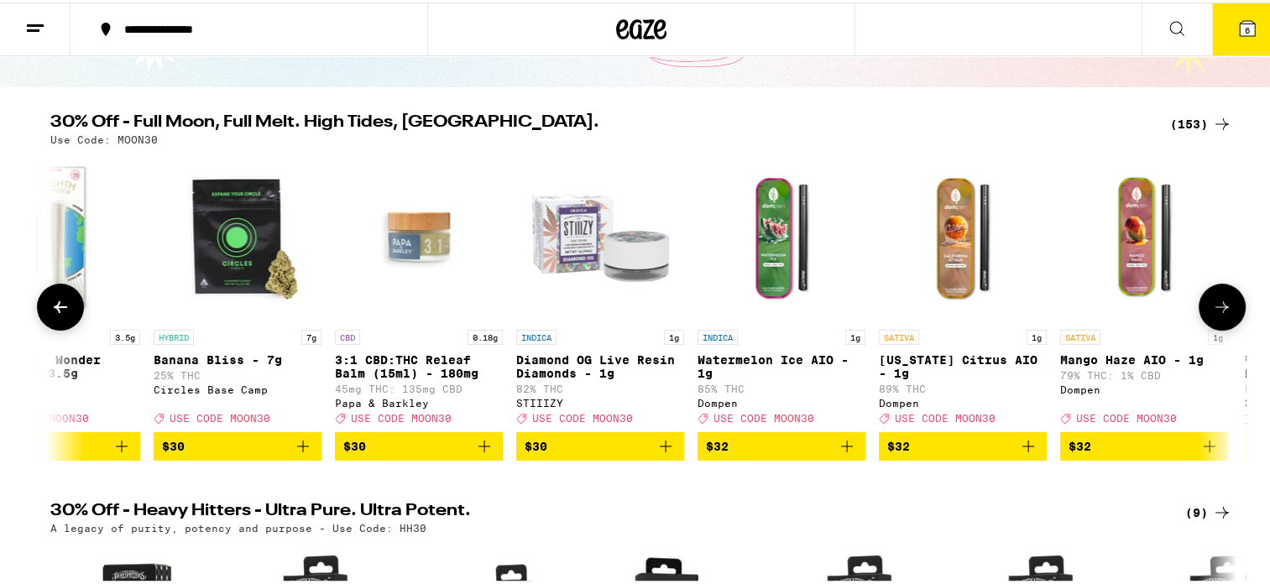
scroll to position [0, 20725]
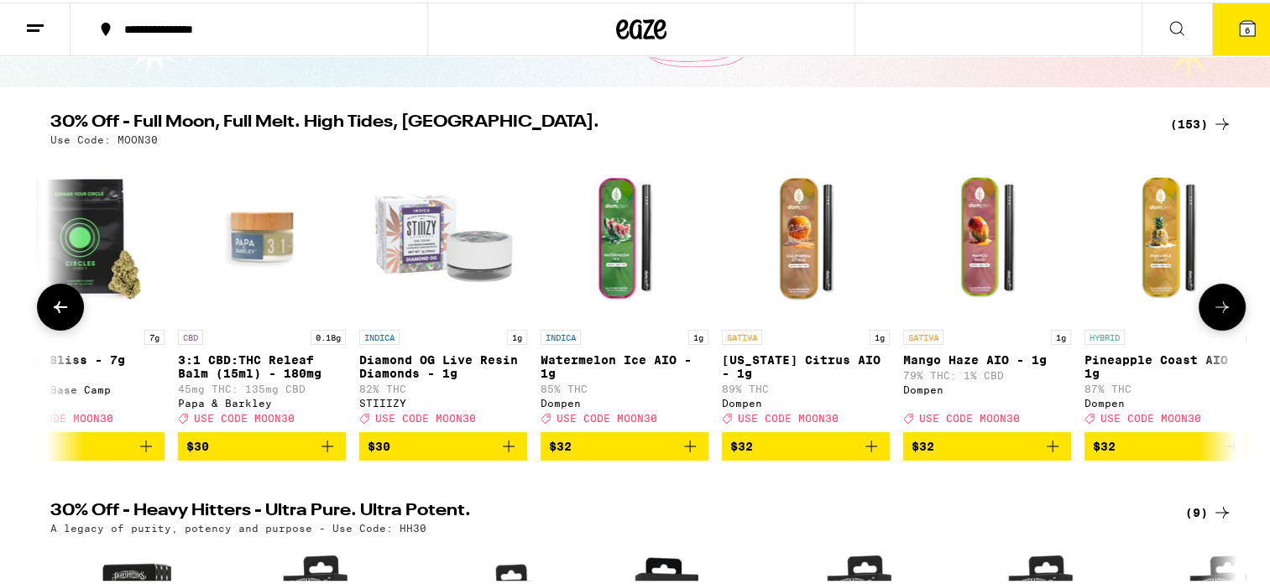
click at [1216, 311] on icon at bounding box center [1222, 305] width 13 height 12
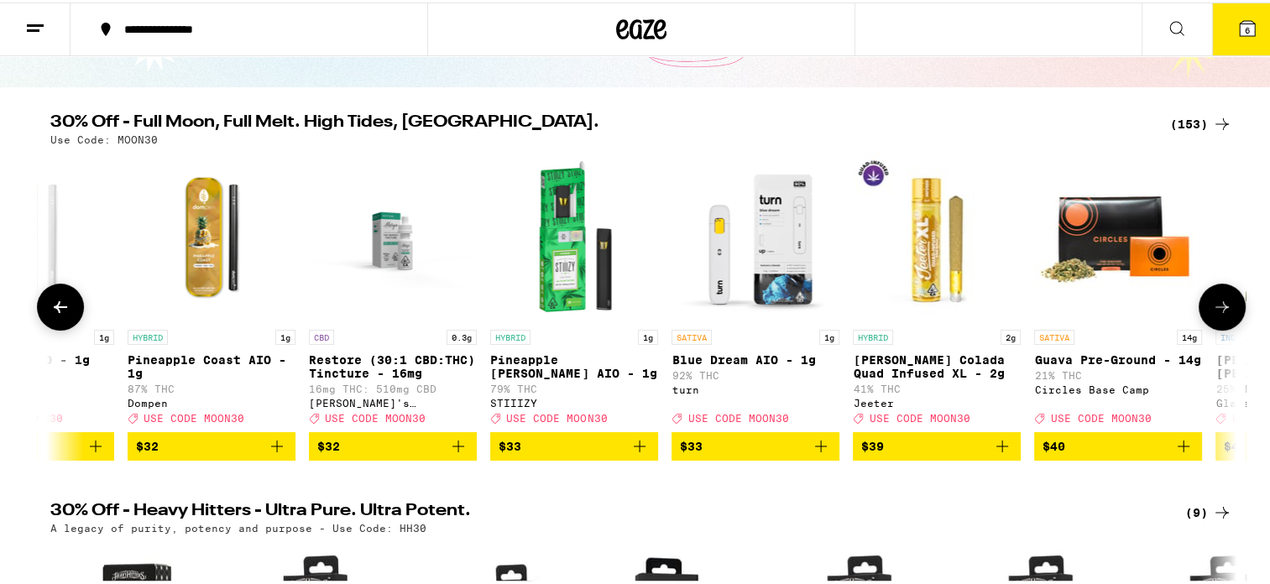
scroll to position [0, 21724]
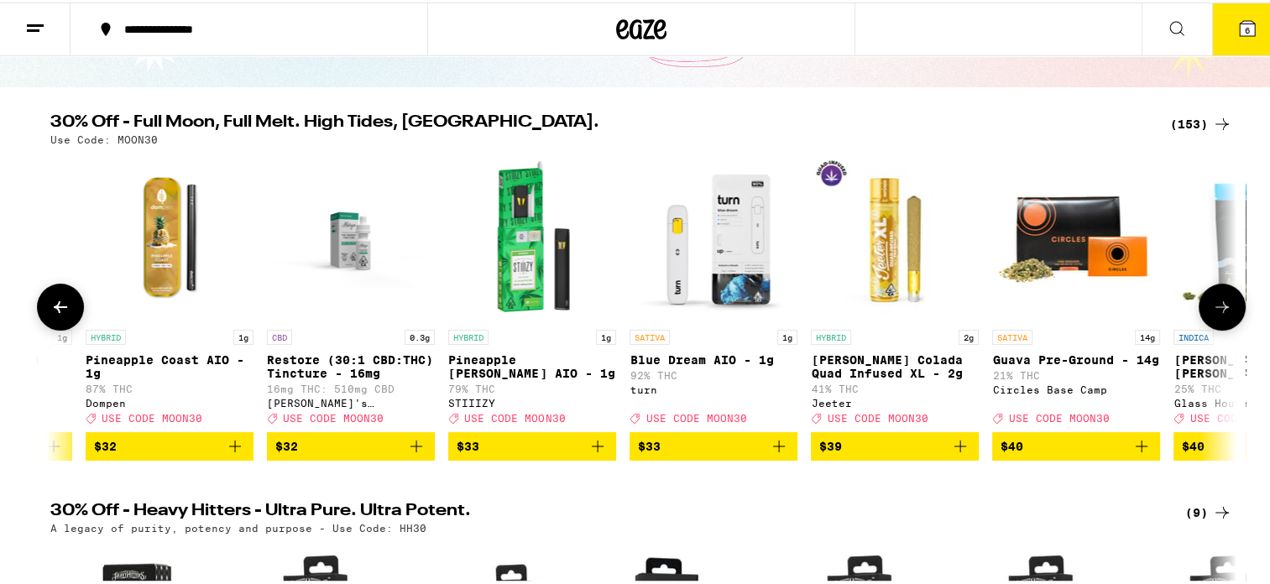
click at [1219, 302] on icon at bounding box center [1222, 305] width 20 height 20
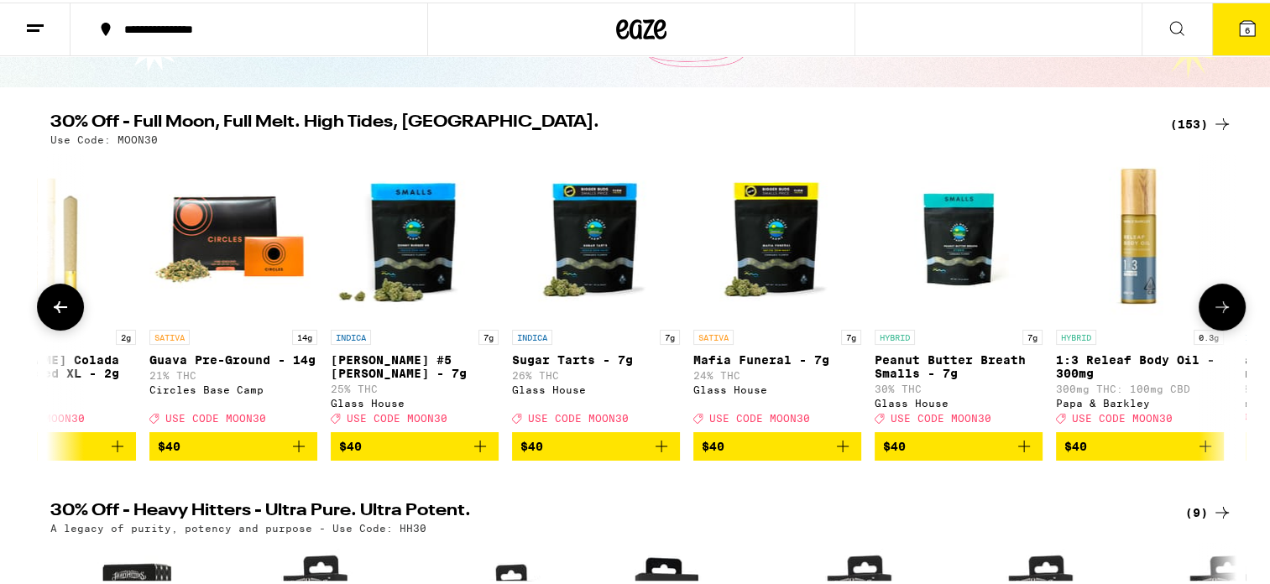
scroll to position [0, 22723]
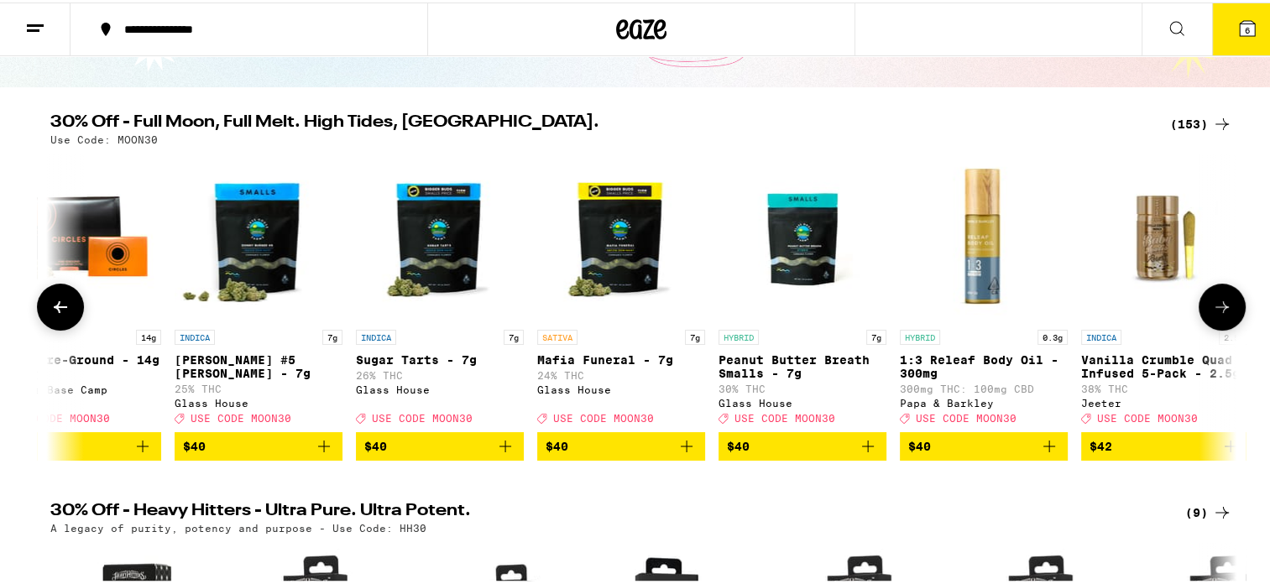
click at [1222, 301] on icon at bounding box center [1222, 305] width 20 height 20
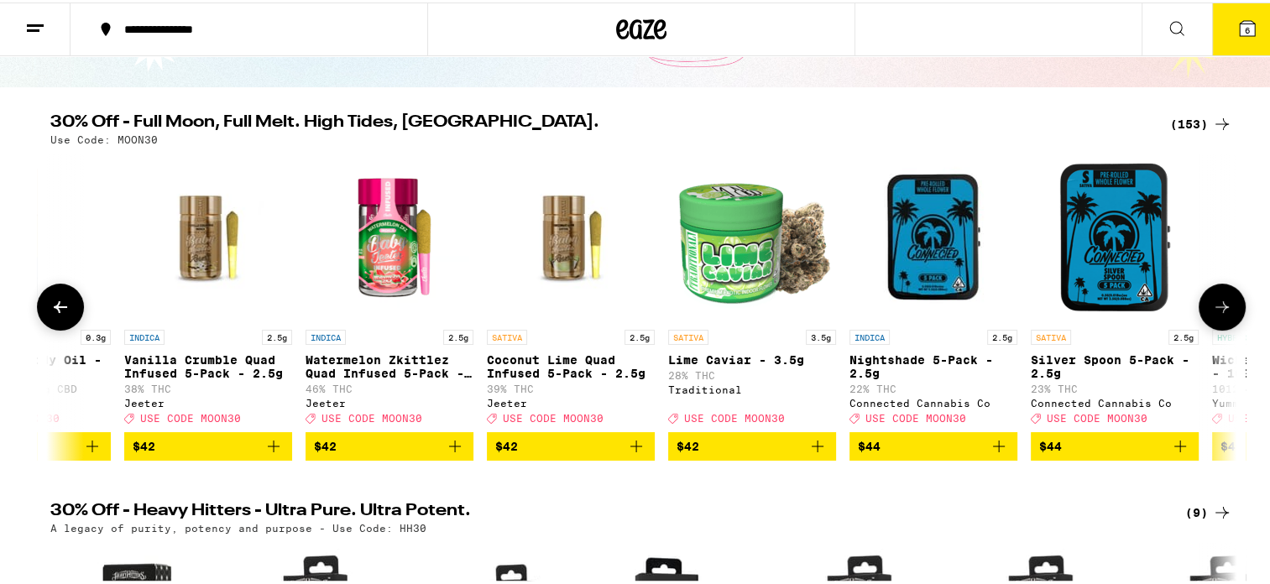
scroll to position [0, 23723]
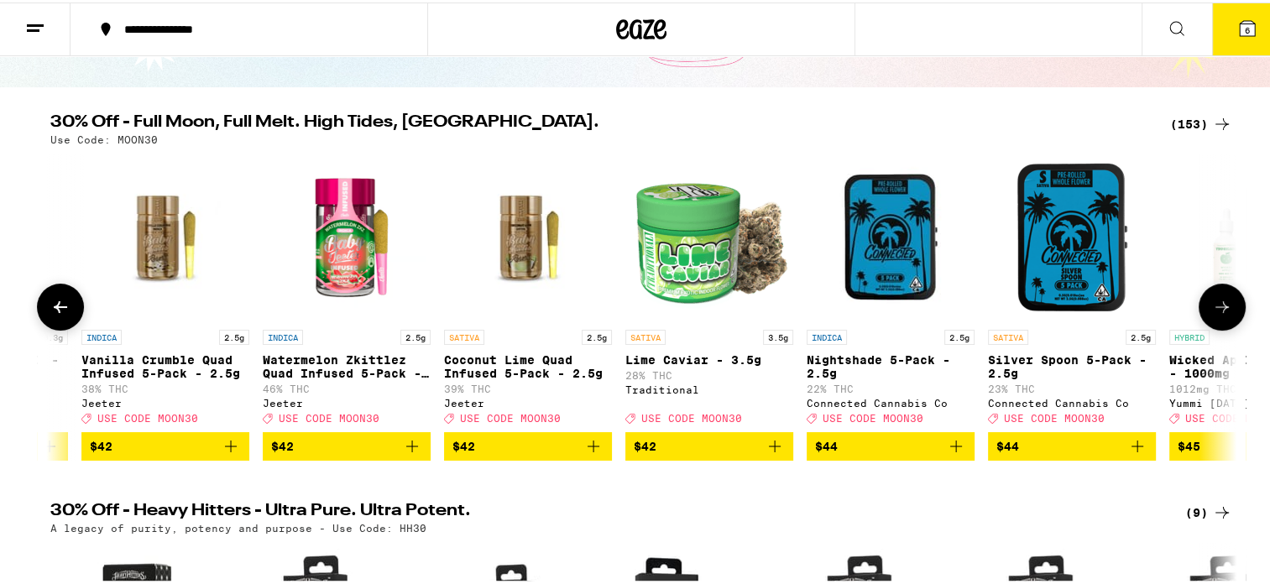
click at [1215, 308] on icon at bounding box center [1222, 305] width 20 height 20
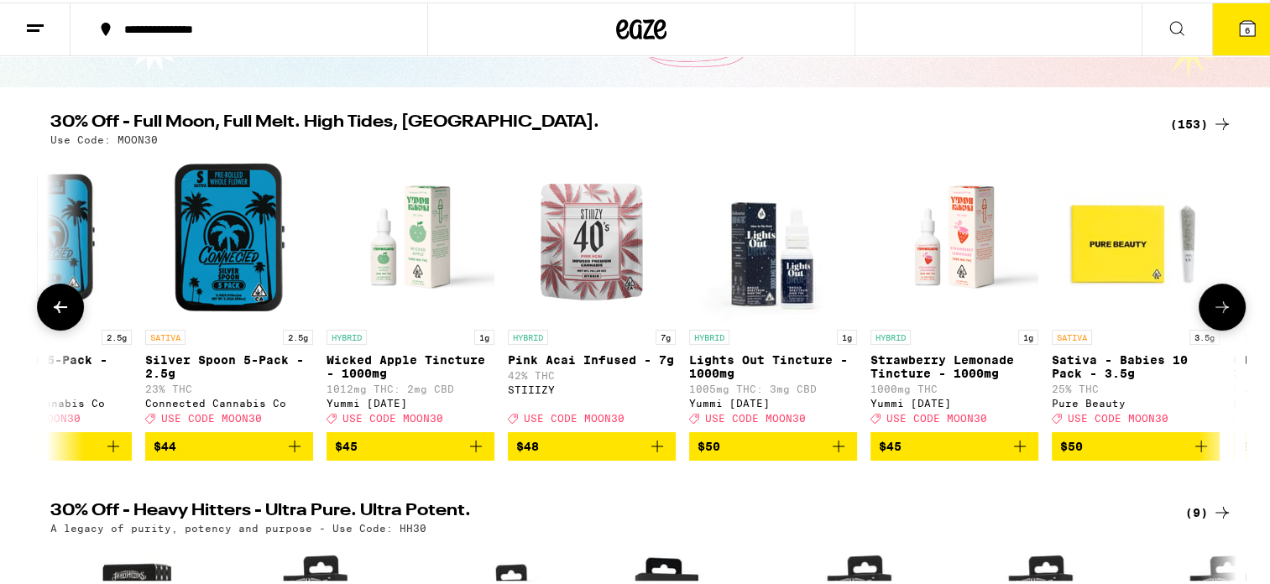
scroll to position [0, 24722]
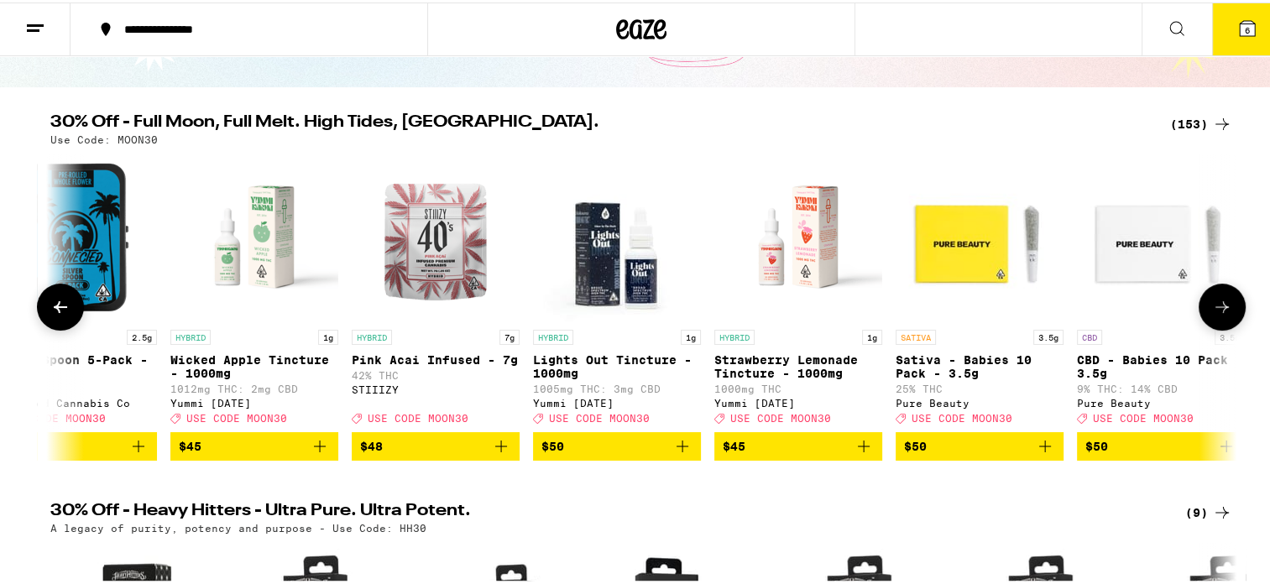
click at [1219, 301] on icon at bounding box center [1222, 305] width 20 height 20
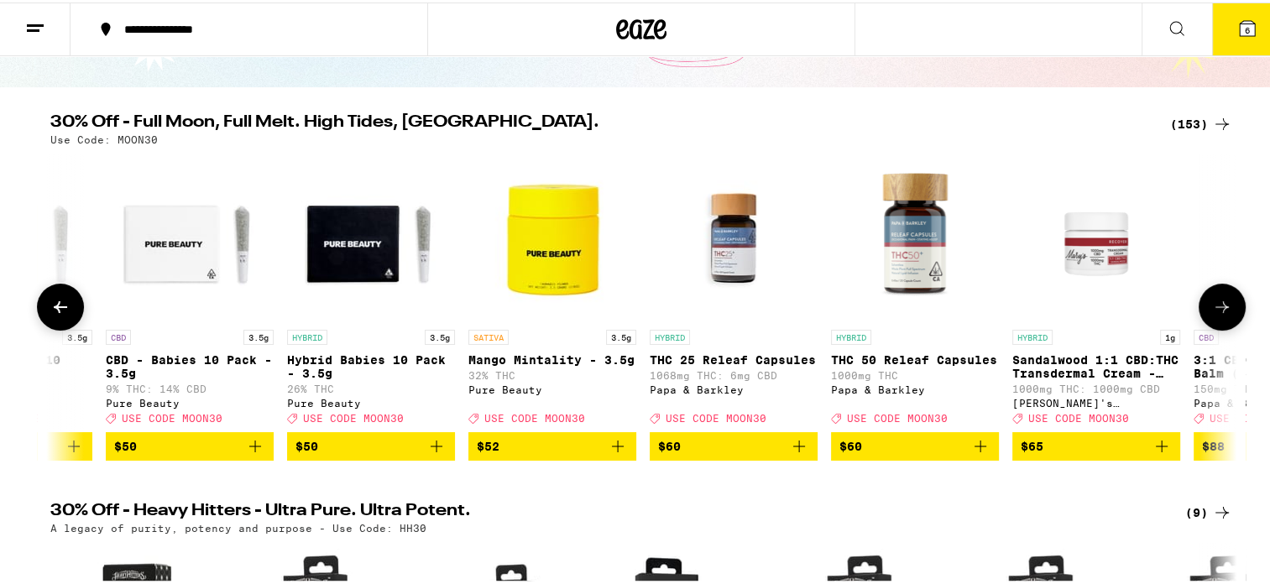
scroll to position [0, 25722]
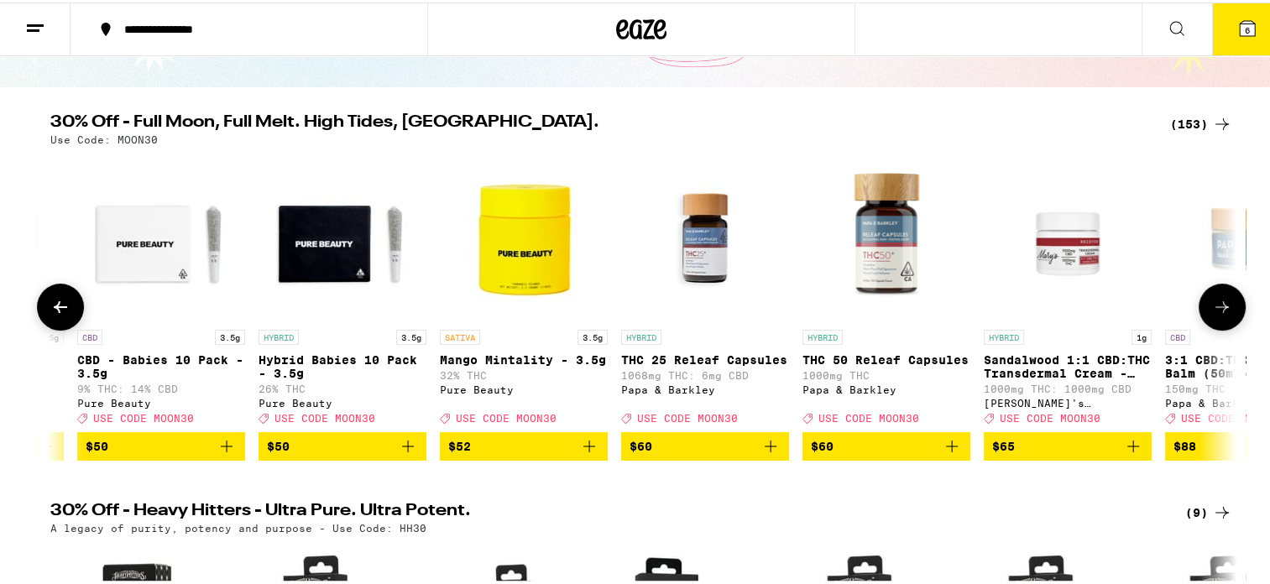
click at [362, 452] on span "$50" at bounding box center [342, 444] width 151 height 20
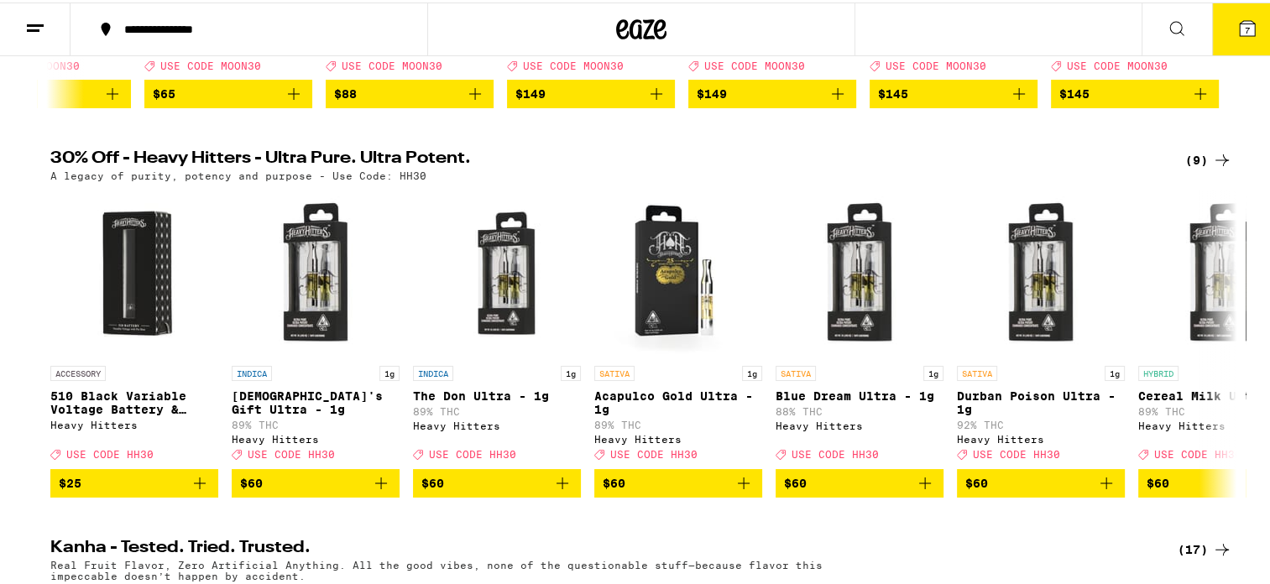
scroll to position [510, 0]
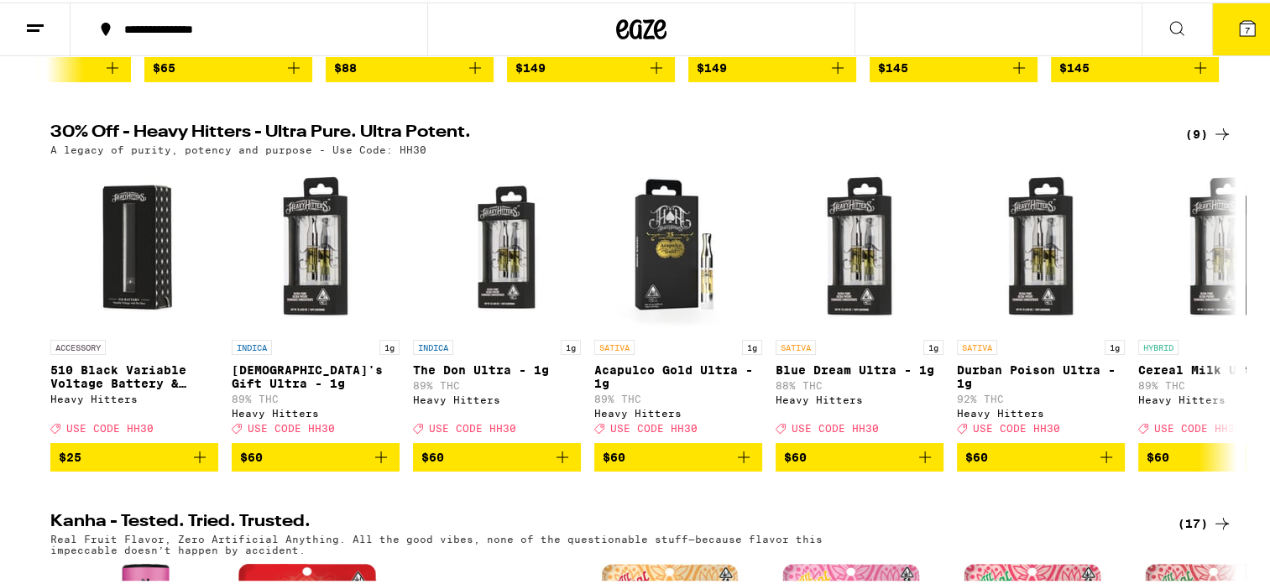
click at [1169, 232] on img "Open page for Cereal Milk Ultra - 1g from Heavy Hitters" at bounding box center [1222, 245] width 168 height 168
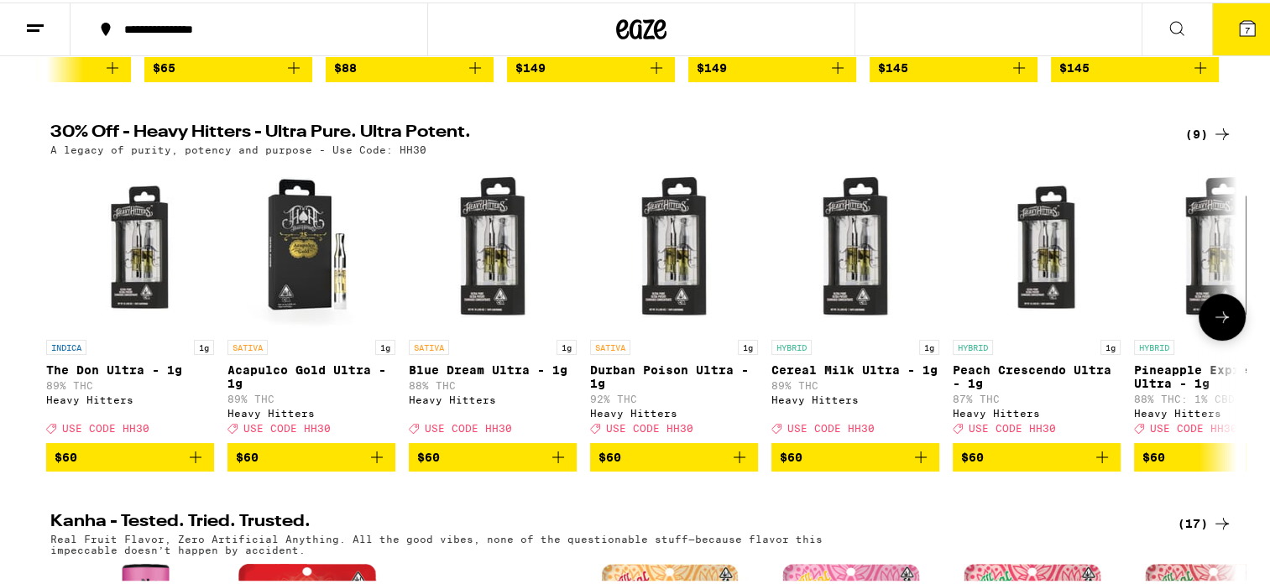
scroll to position [0, 450]
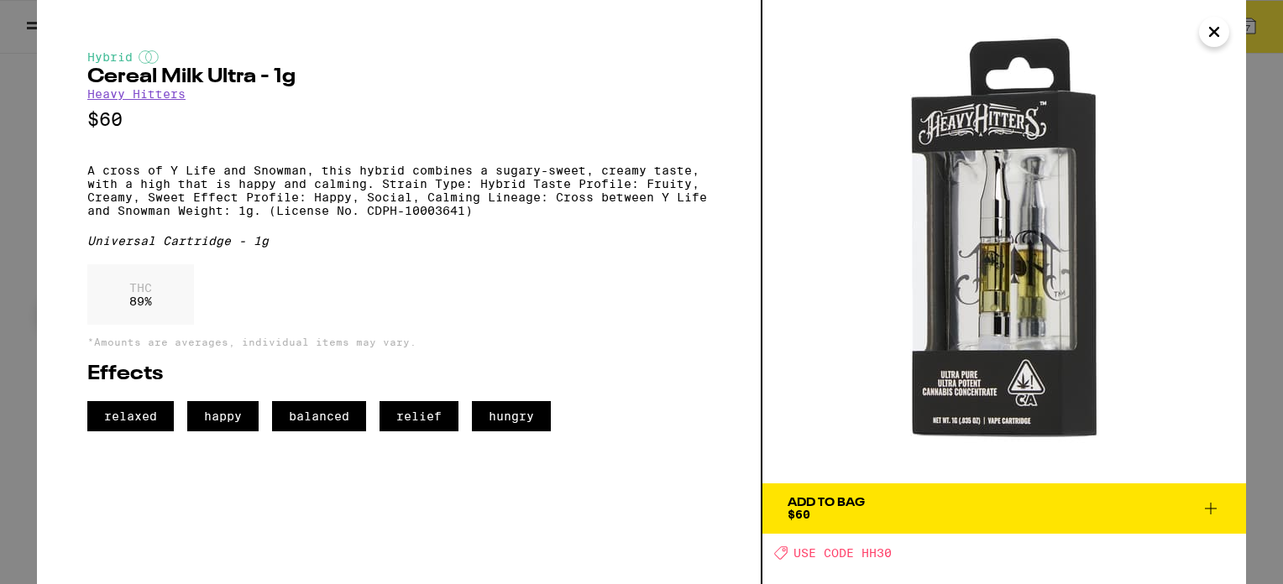
click at [1216, 32] on icon "Close" at bounding box center [1214, 32] width 8 height 8
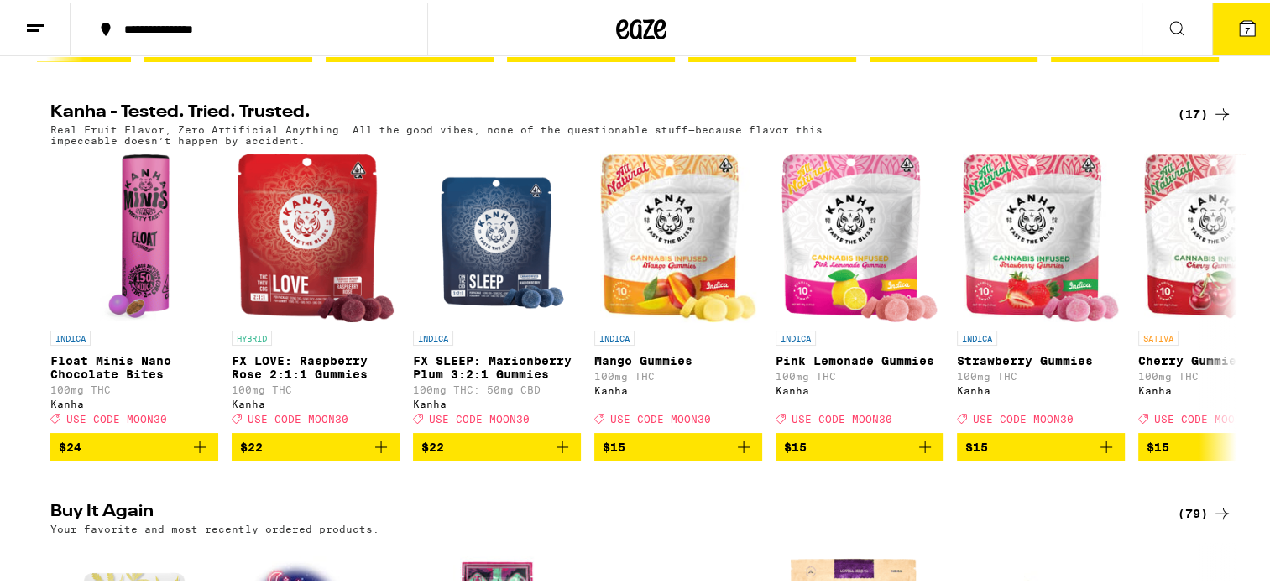
scroll to position [941, 0]
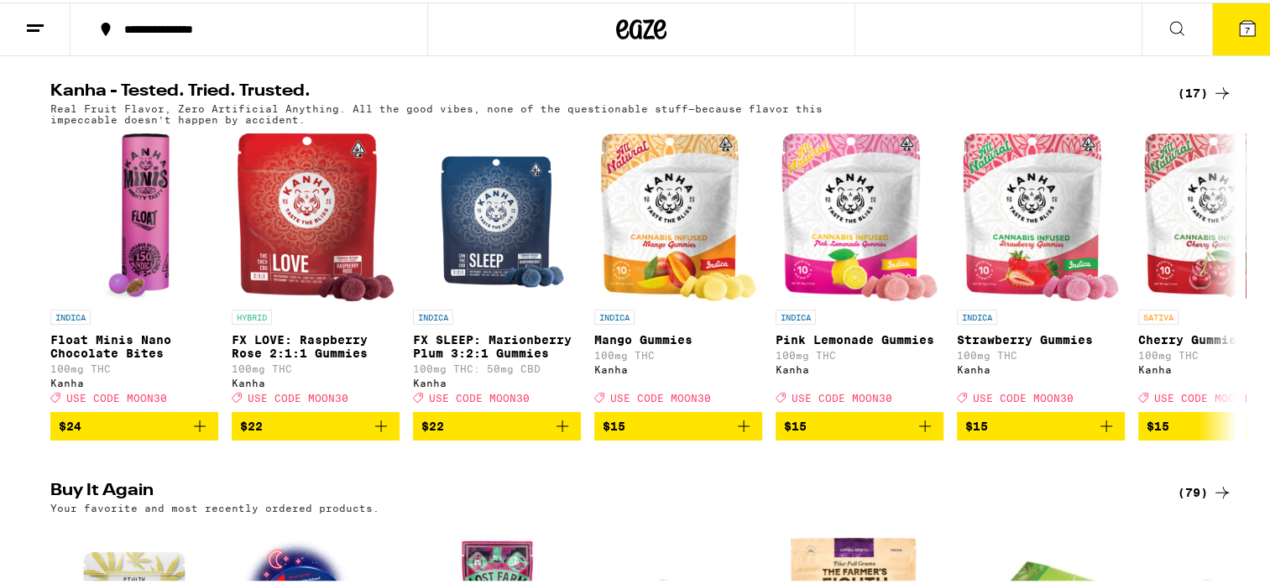
click at [1138, 250] on link "SATIVA Cherry Gummies 100mg THC Kanha Deal Created with Sketch. USE CODE MOON30" at bounding box center [1222, 270] width 168 height 279
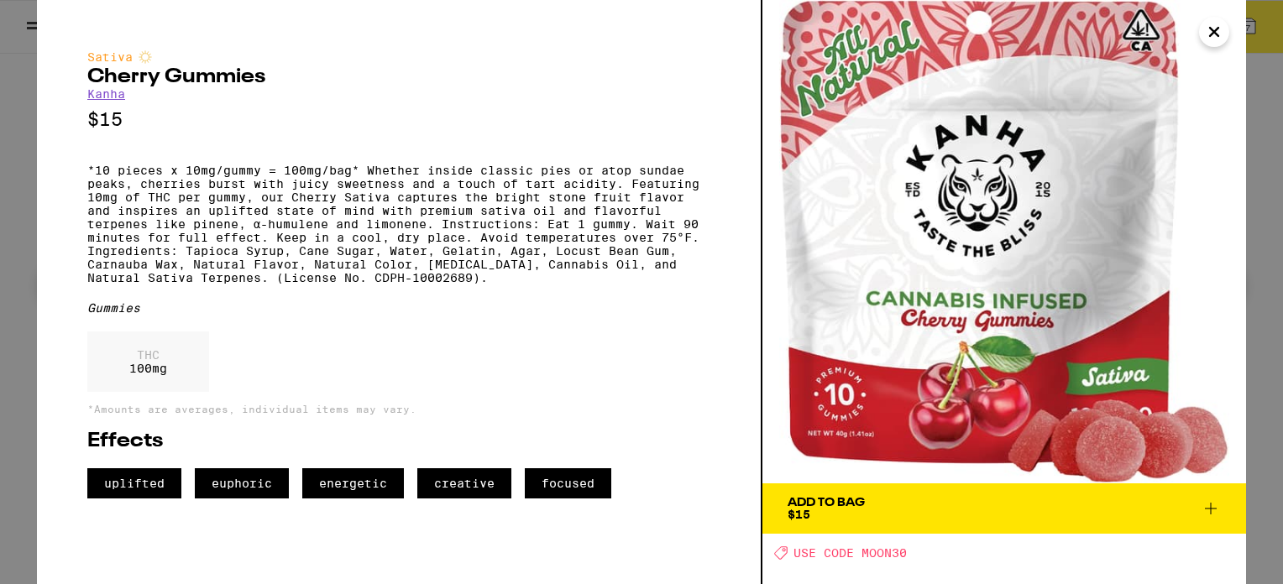
scroll to position [0, 1901]
click at [1223, 31] on icon "Close" at bounding box center [1214, 31] width 20 height 25
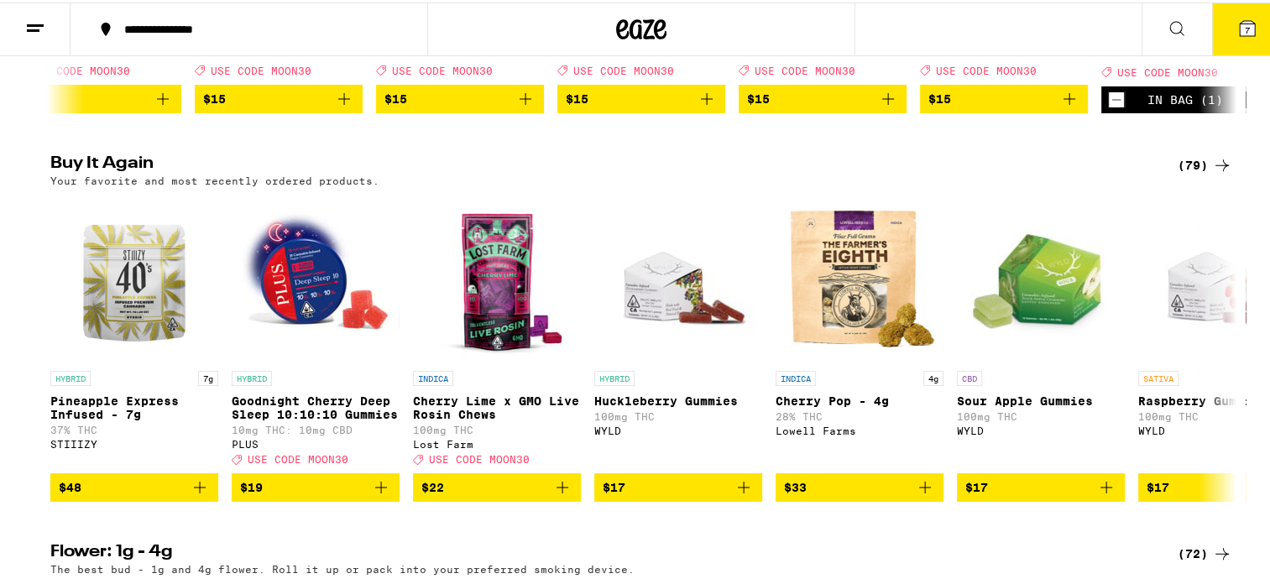
scroll to position [1308, 0]
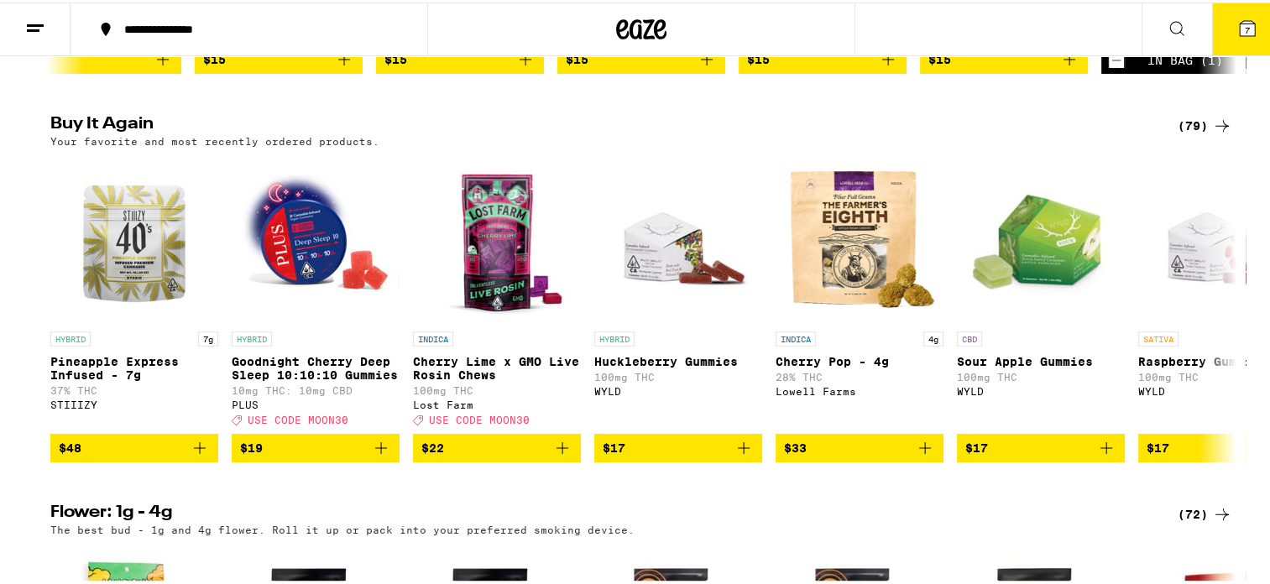
click at [878, 431] on link "INDICA 4g Cherry Pop - 4g 28% THC [PERSON_NAME] Farms" at bounding box center [860, 292] width 168 height 279
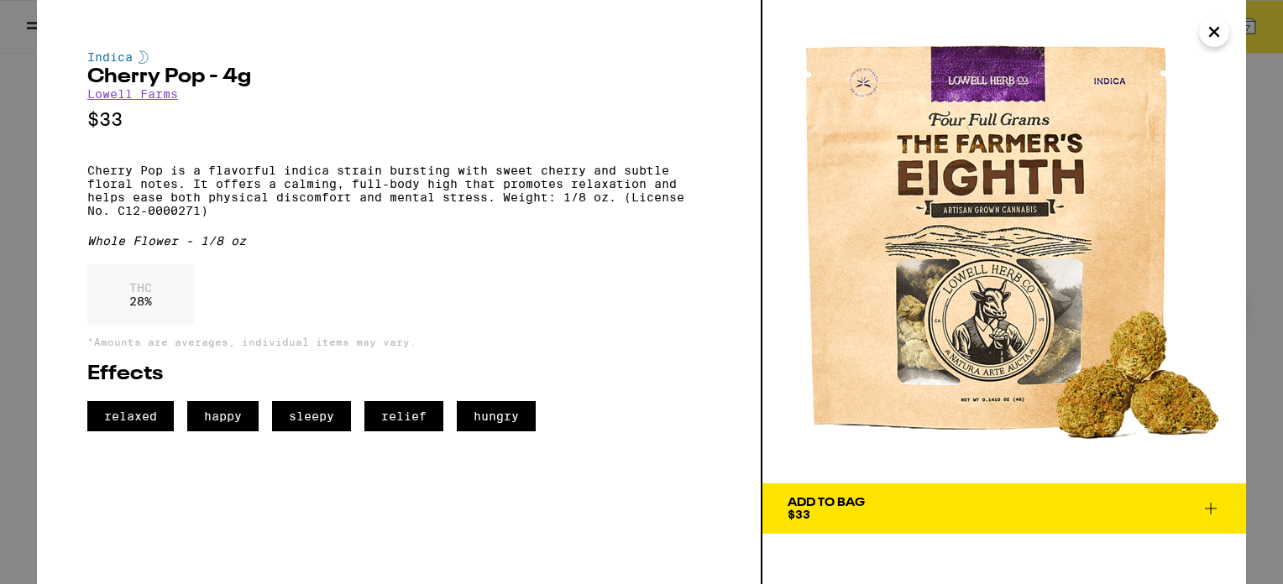
click at [947, 497] on span "Add To Bag $33" at bounding box center [1003, 509] width 433 height 24
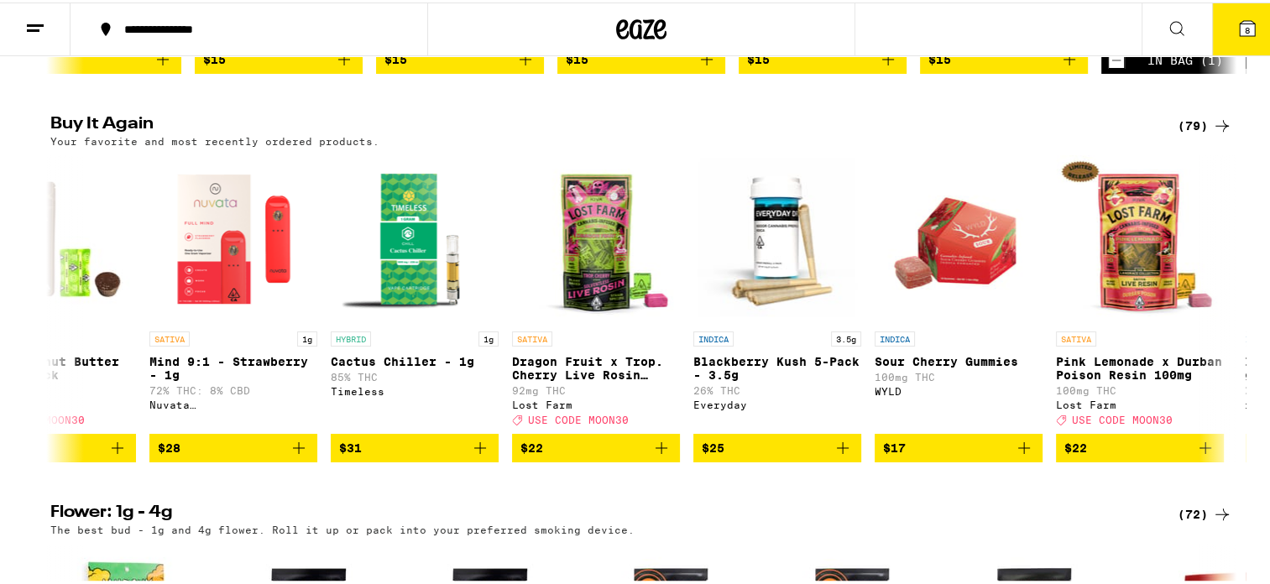
scroll to position [0, 1726]
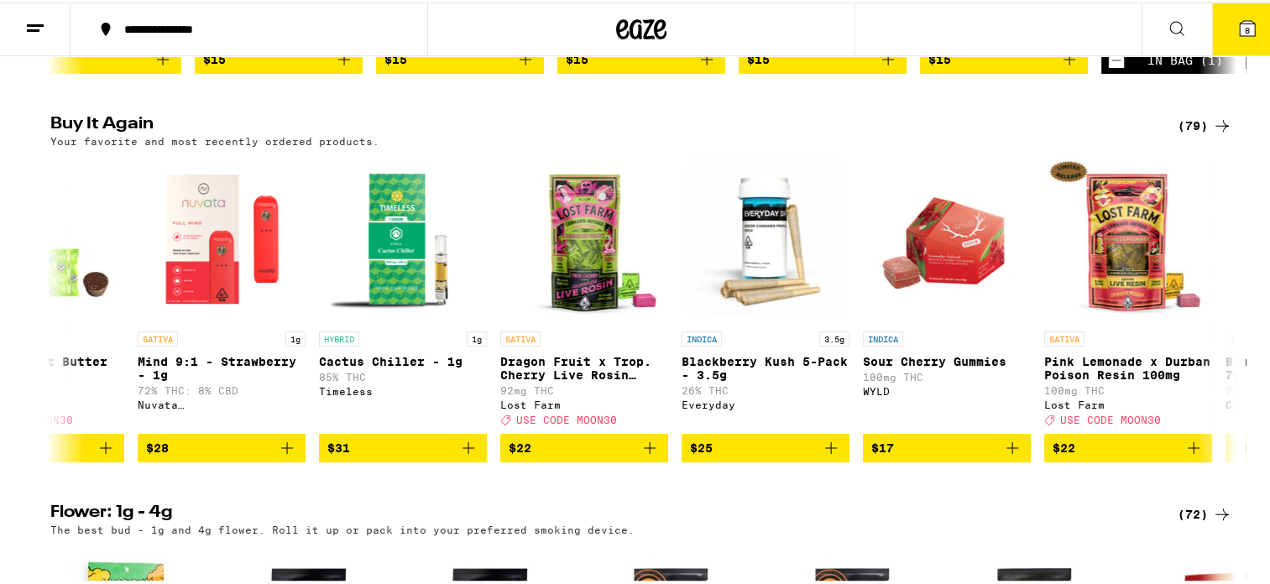
click at [1017, 272] on img "Open page for Sour Cherry Gummies from WYLD" at bounding box center [947, 237] width 168 height 168
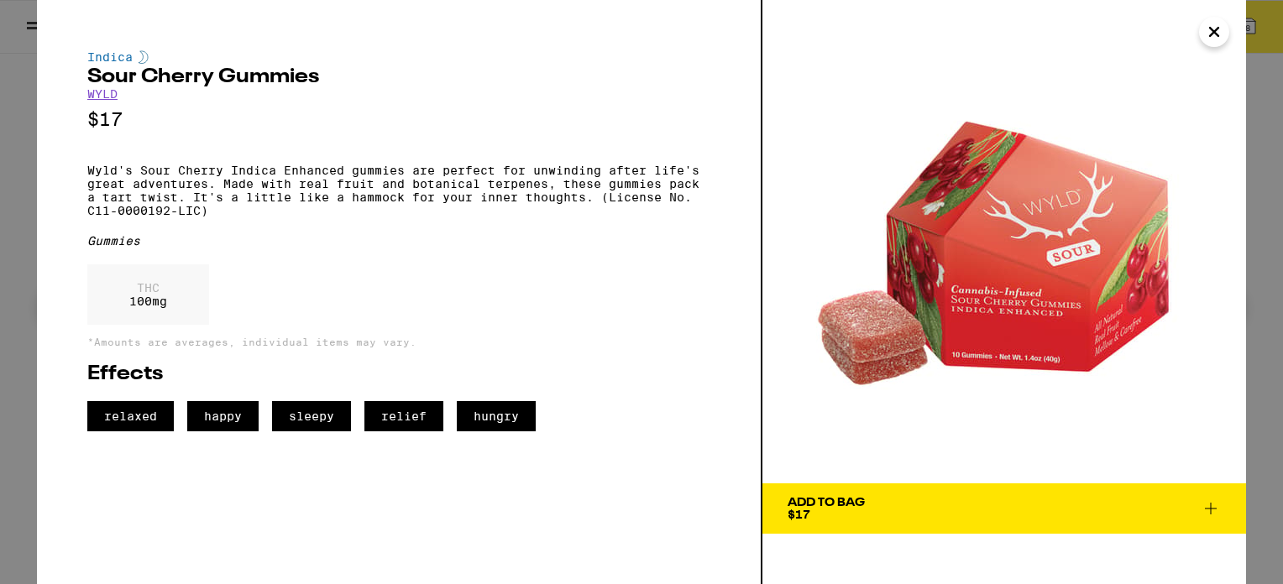
click at [1210, 25] on icon "Close" at bounding box center [1214, 31] width 20 height 25
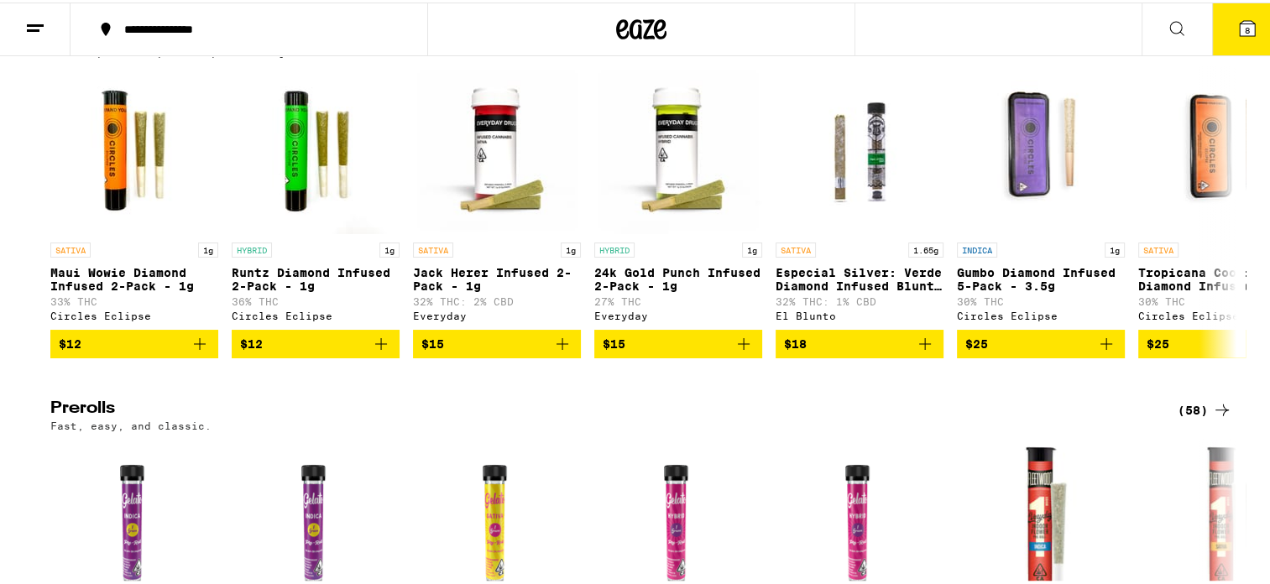
scroll to position [4626, 0]
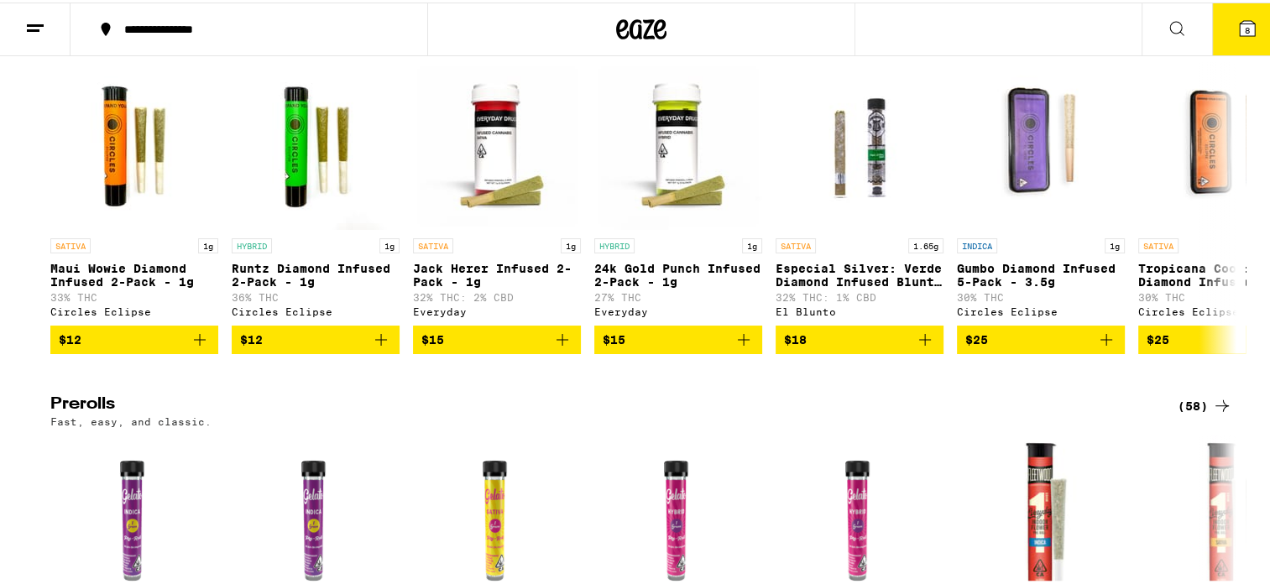
click at [1222, 40] on icon at bounding box center [1222, 30] width 20 height 20
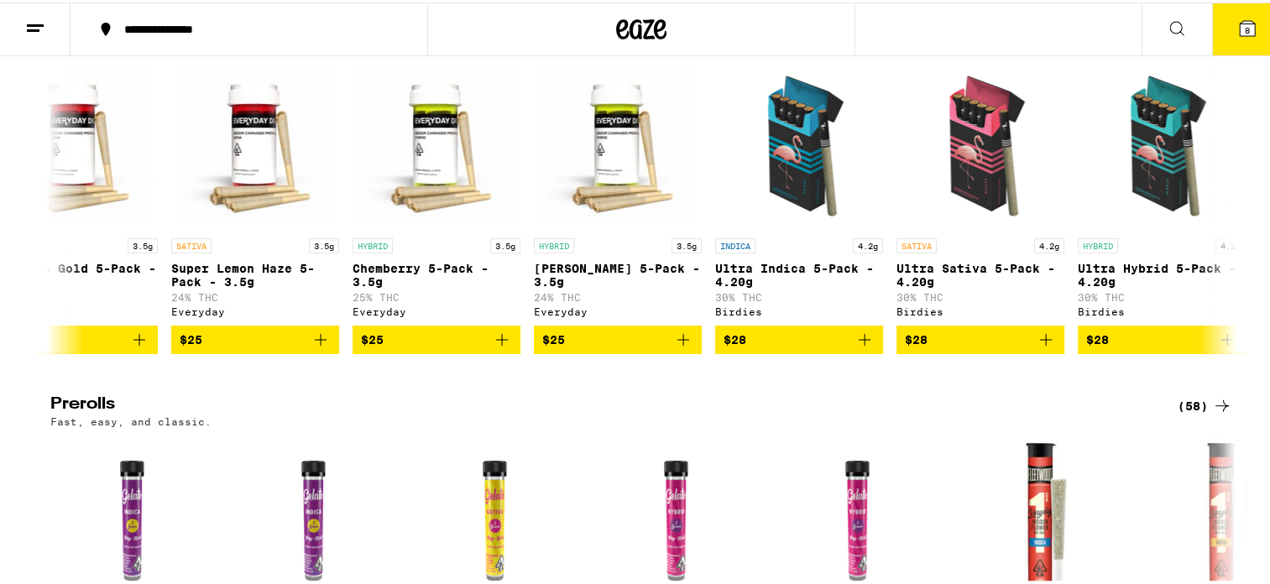
scroll to position [0, 1514]
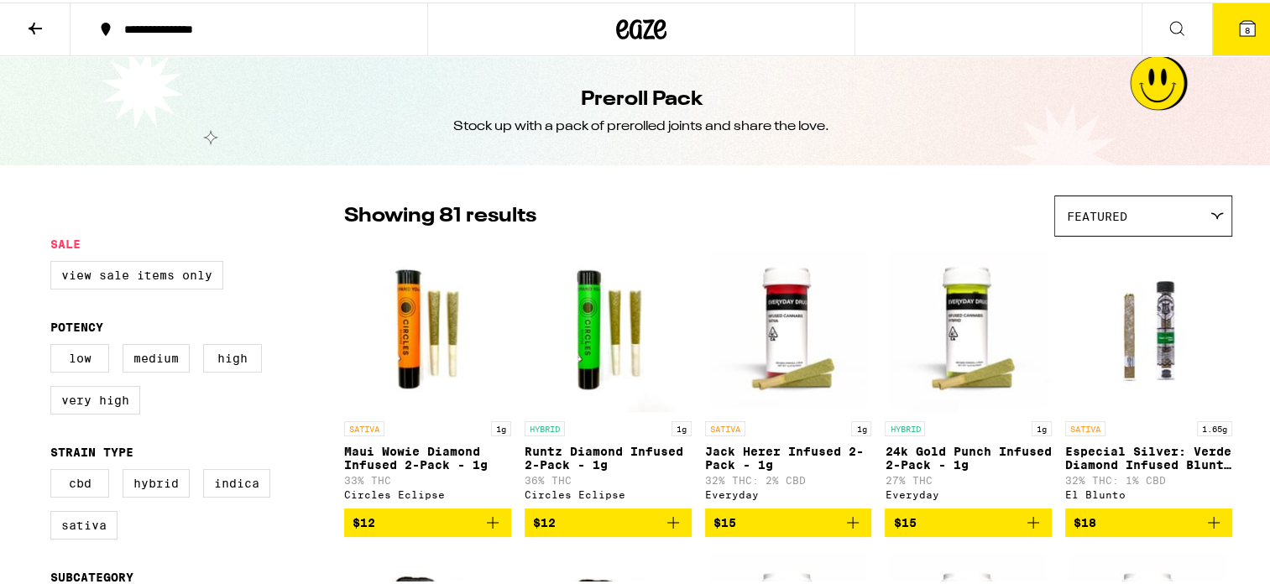
click at [1224, 364] on img "Open page for Especial Silver: Verde Diamond Infused Blunt - 1.65g from El Blun…" at bounding box center [1148, 327] width 167 height 168
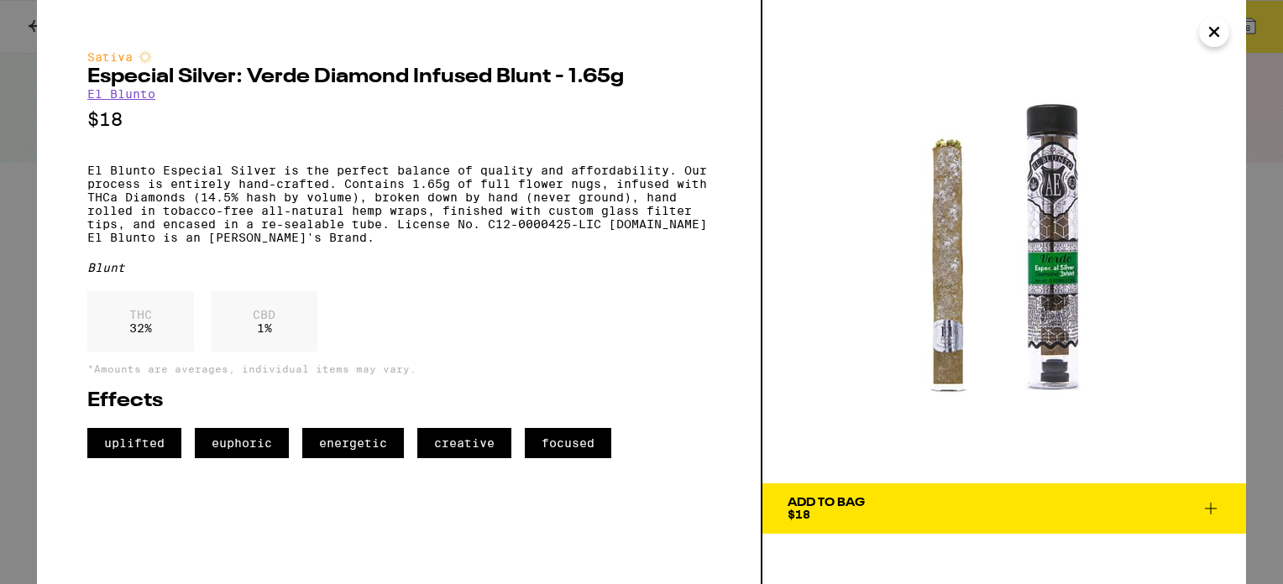
click at [1225, 34] on button "Close" at bounding box center [1214, 32] width 30 height 30
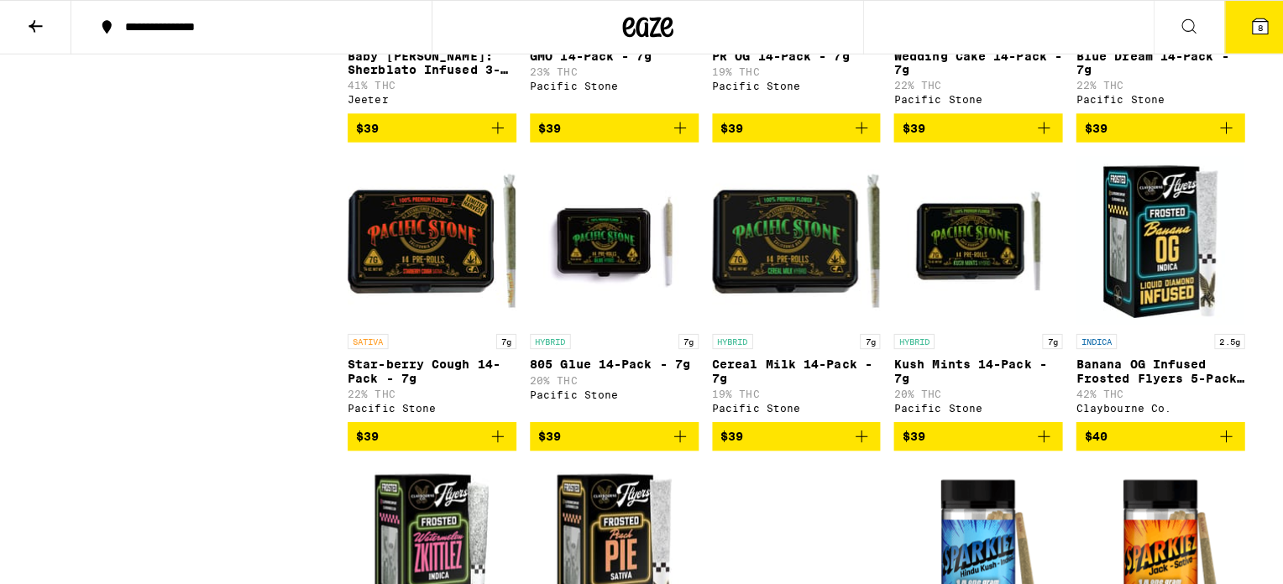
scroll to position [2840, 0]
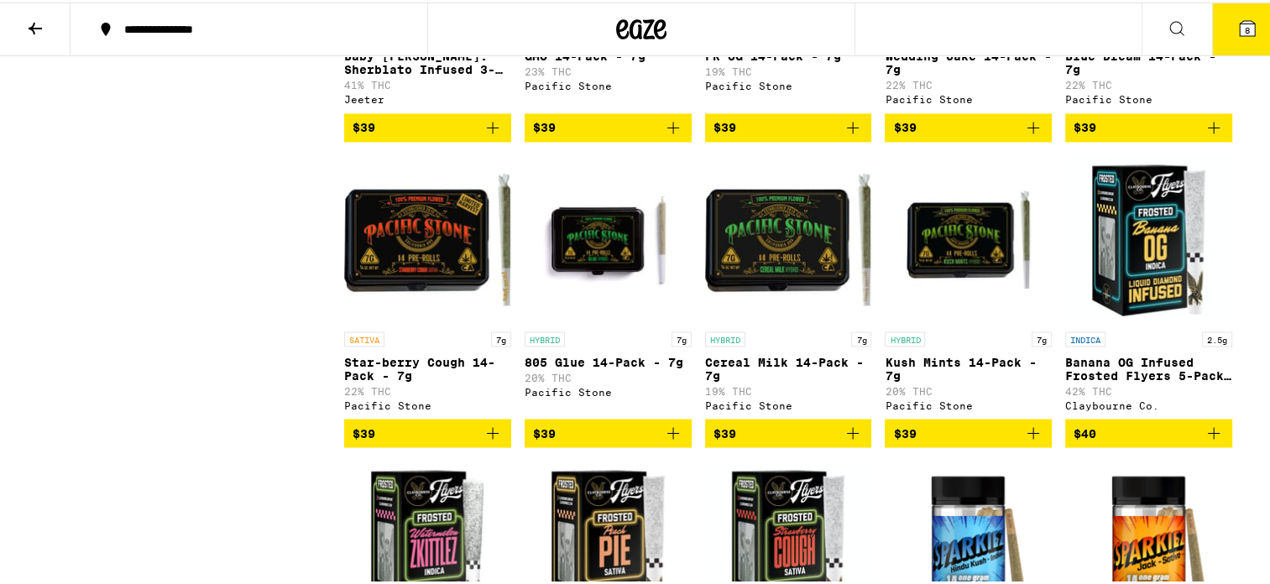
click at [796, 441] on span "$39" at bounding box center [789, 431] width 150 height 20
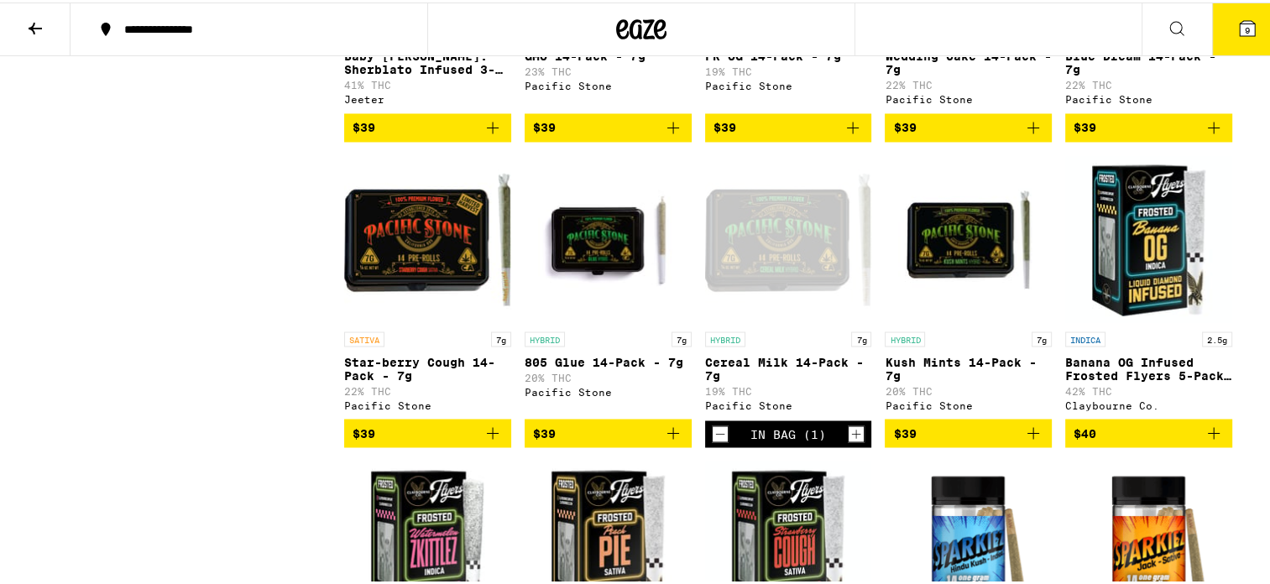
click at [1240, 20] on icon at bounding box center [1247, 25] width 15 height 15
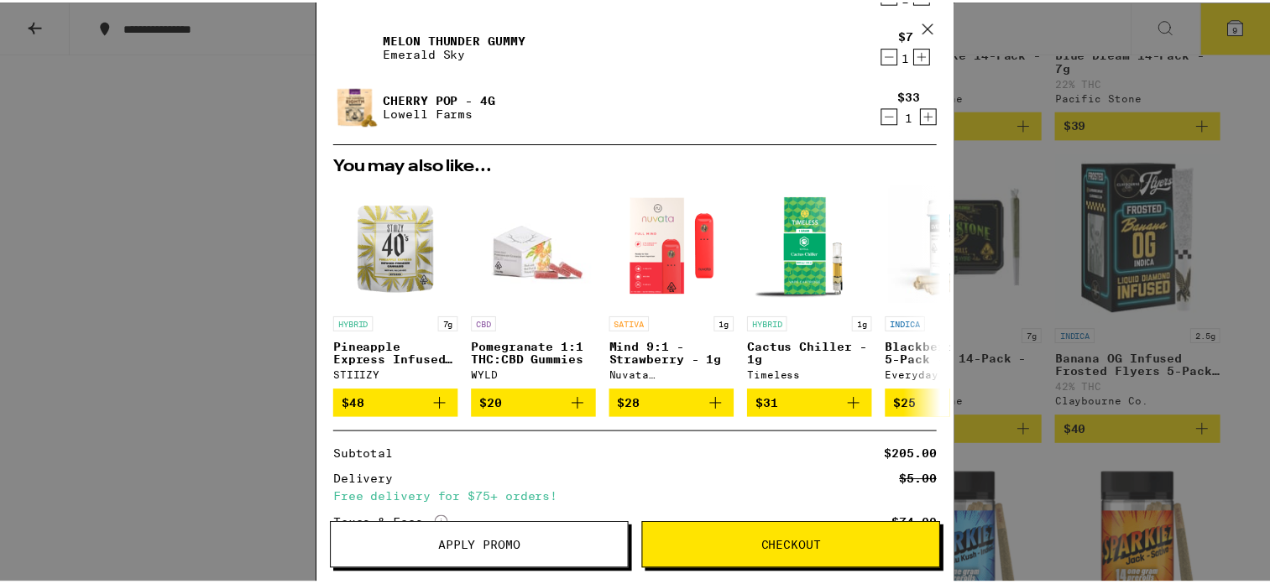
scroll to position [462, 0]
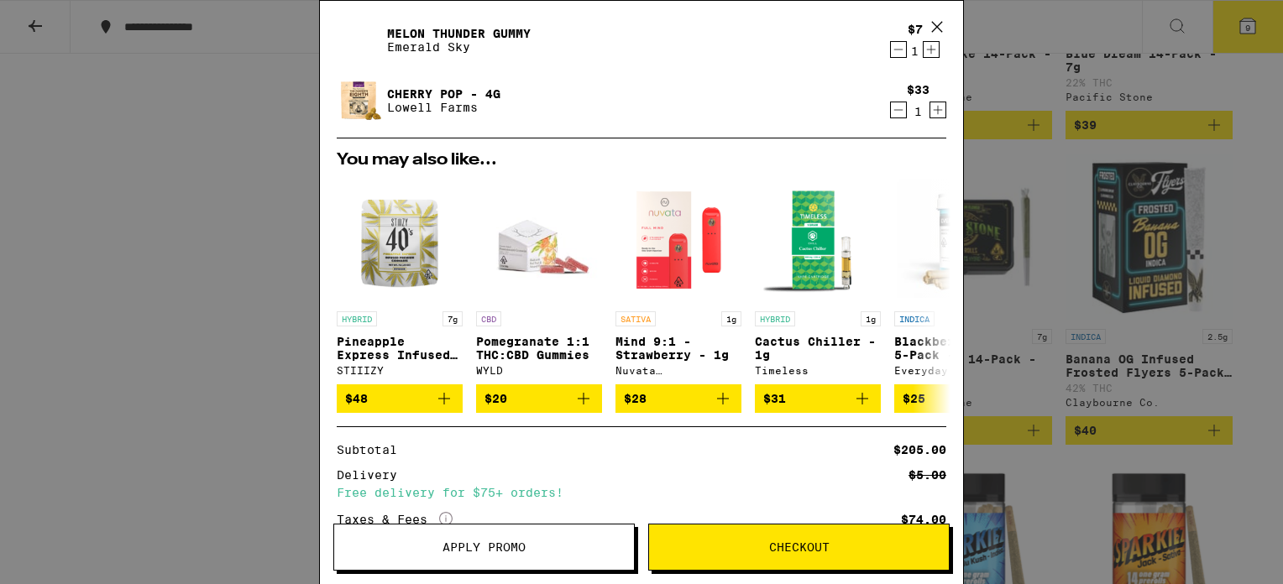
click at [557, 547] on span "Apply Promo" at bounding box center [484, 547] width 300 height 12
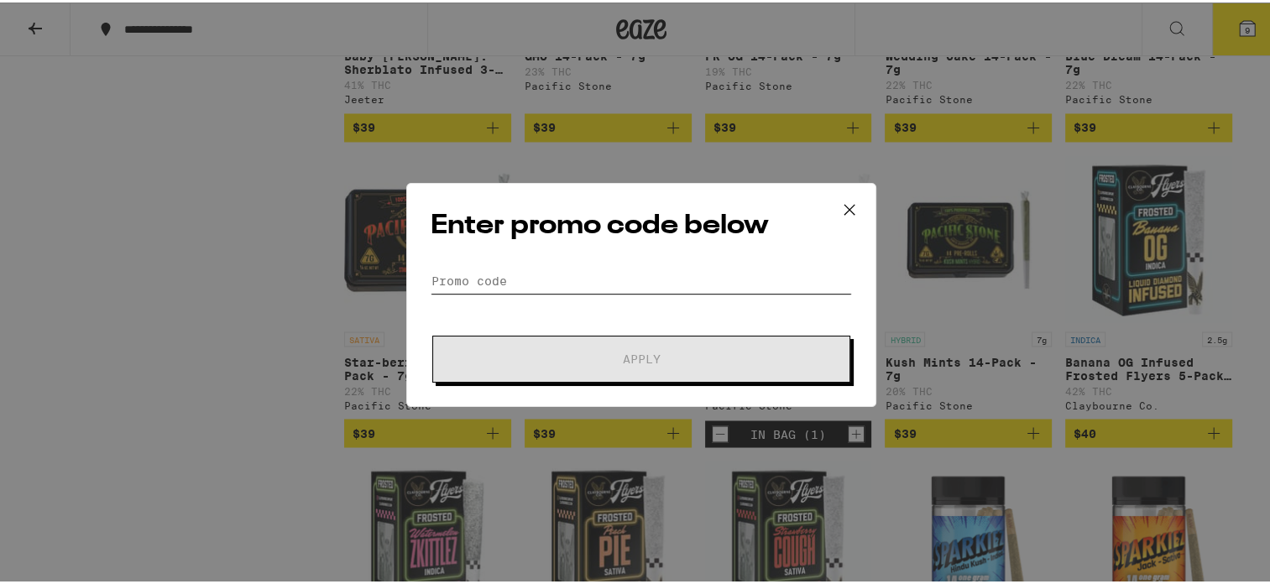
click at [562, 278] on input "Promo Code" at bounding box center [641, 278] width 421 height 25
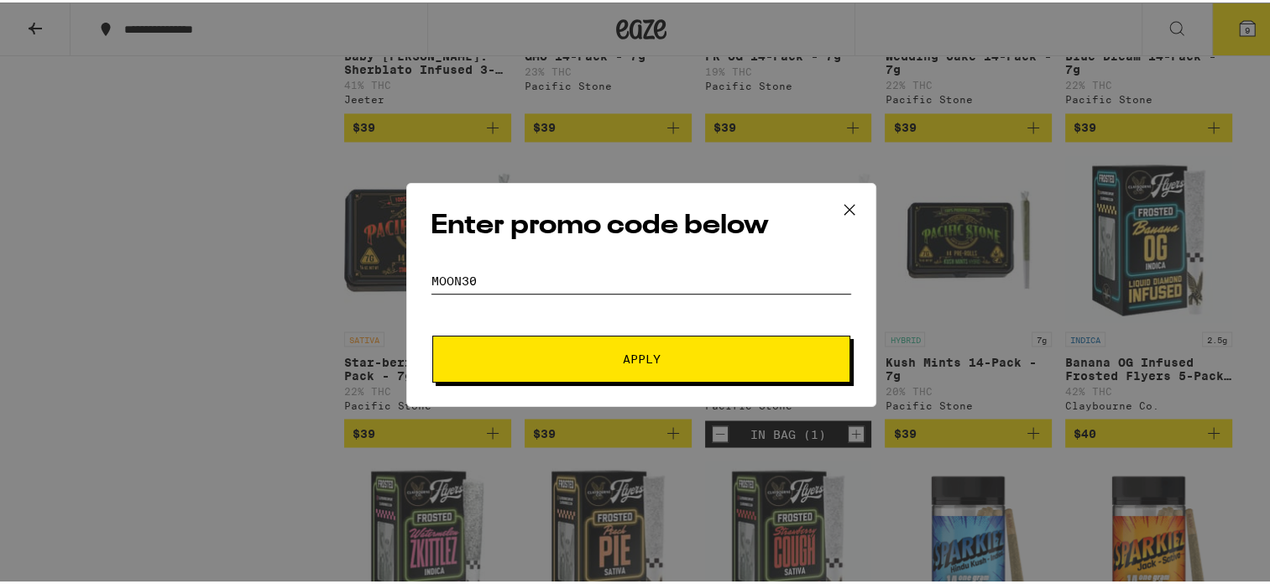
type input "moon30"
click at [524, 353] on span "Apply" at bounding box center [641, 357] width 302 height 12
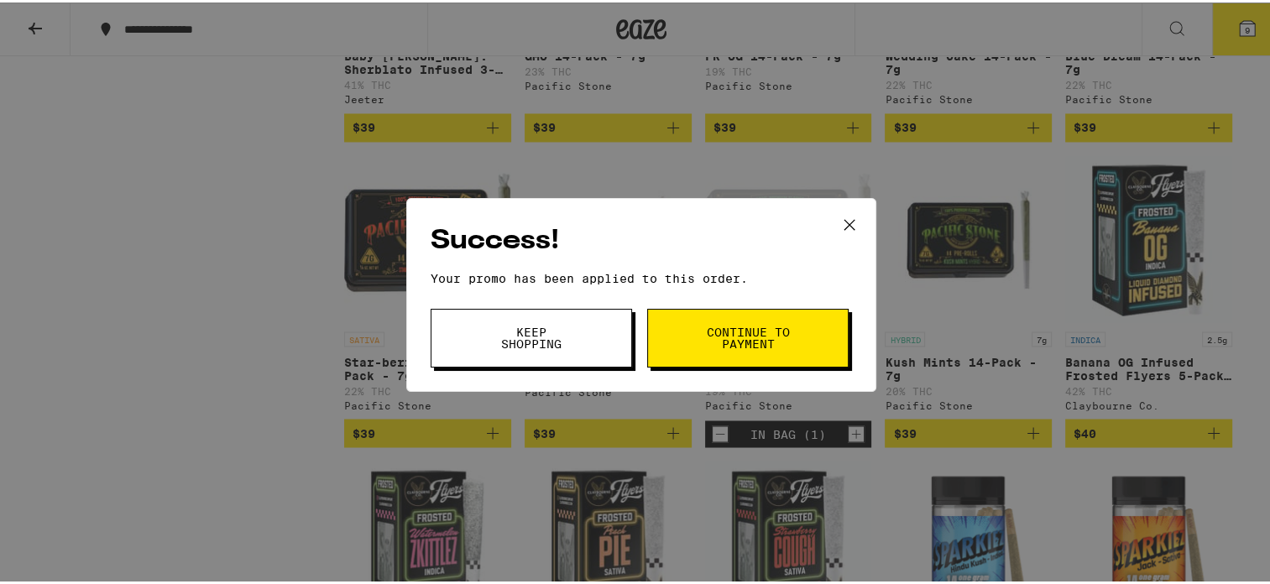
click at [732, 324] on span "Continue to payment" at bounding box center [748, 336] width 86 height 24
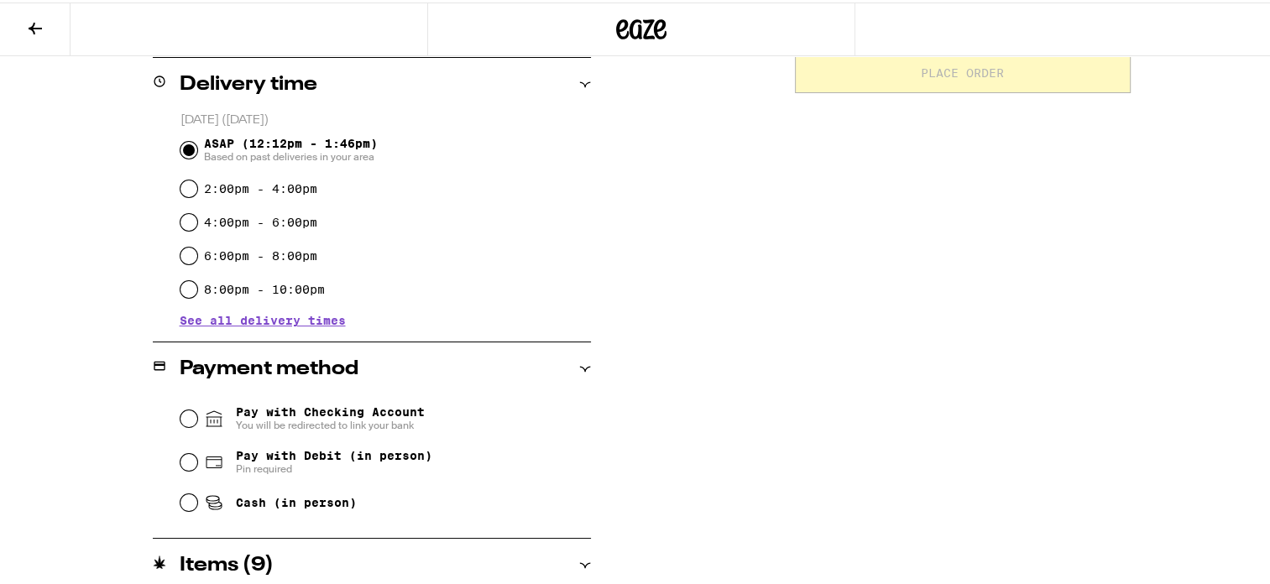
scroll to position [413, 0]
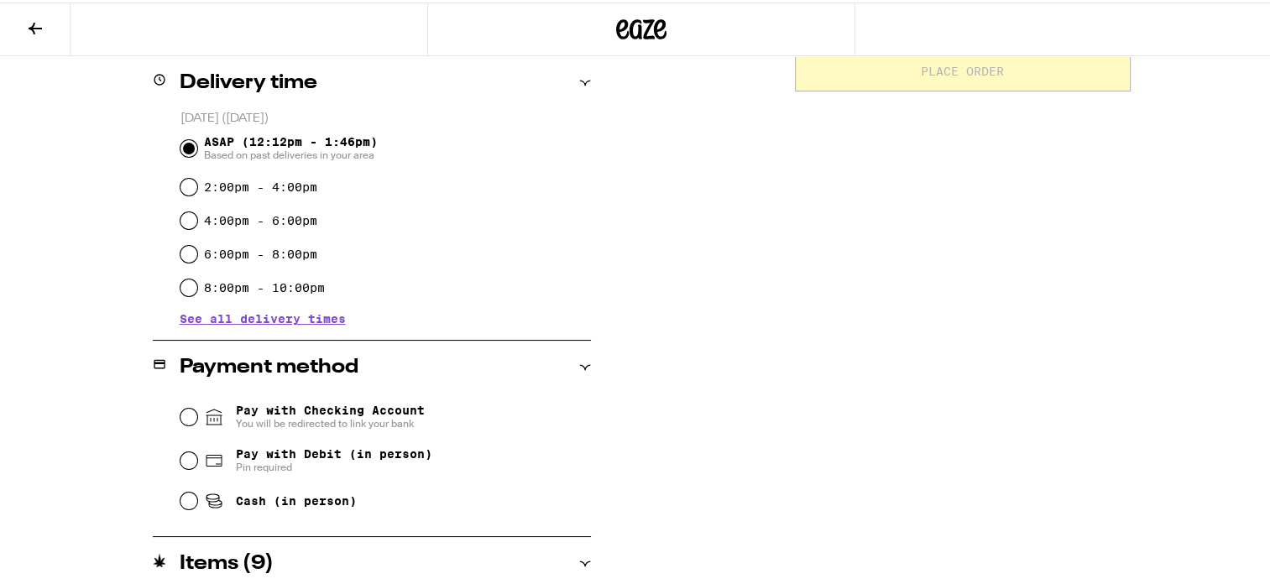
click at [732, 322] on div "**********" at bounding box center [641, 461] width 1209 height 1343
click at [186, 463] on input "Pay with Debit (in person) Pin required" at bounding box center [188, 458] width 17 height 17
radio input "true"
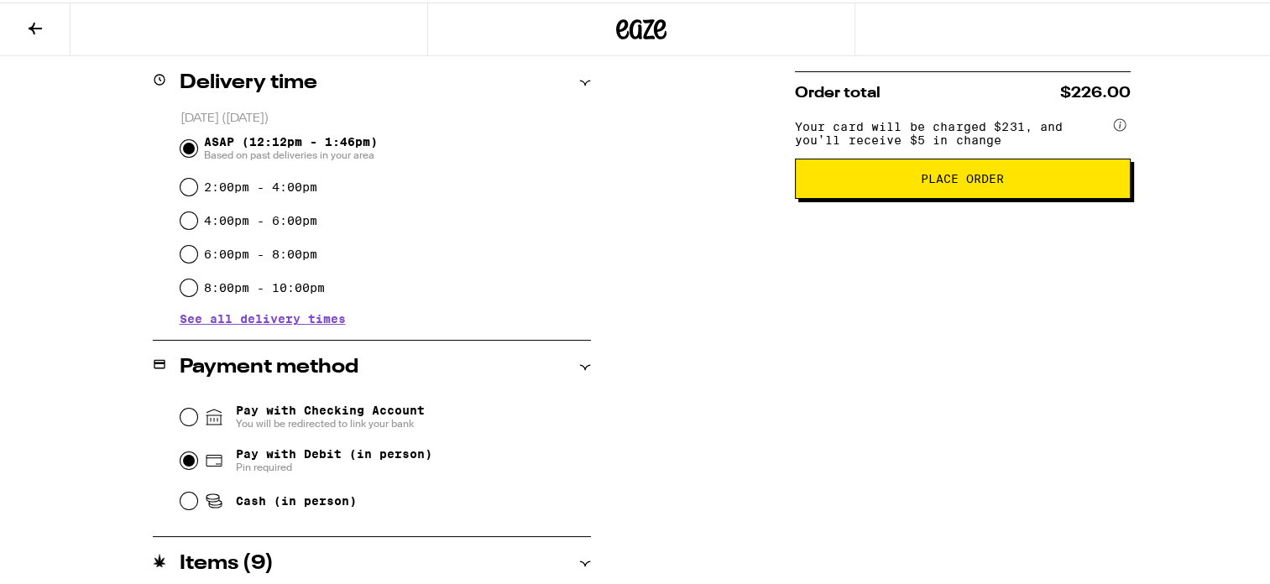
click at [669, 400] on div "**********" at bounding box center [641, 461] width 1209 height 1343
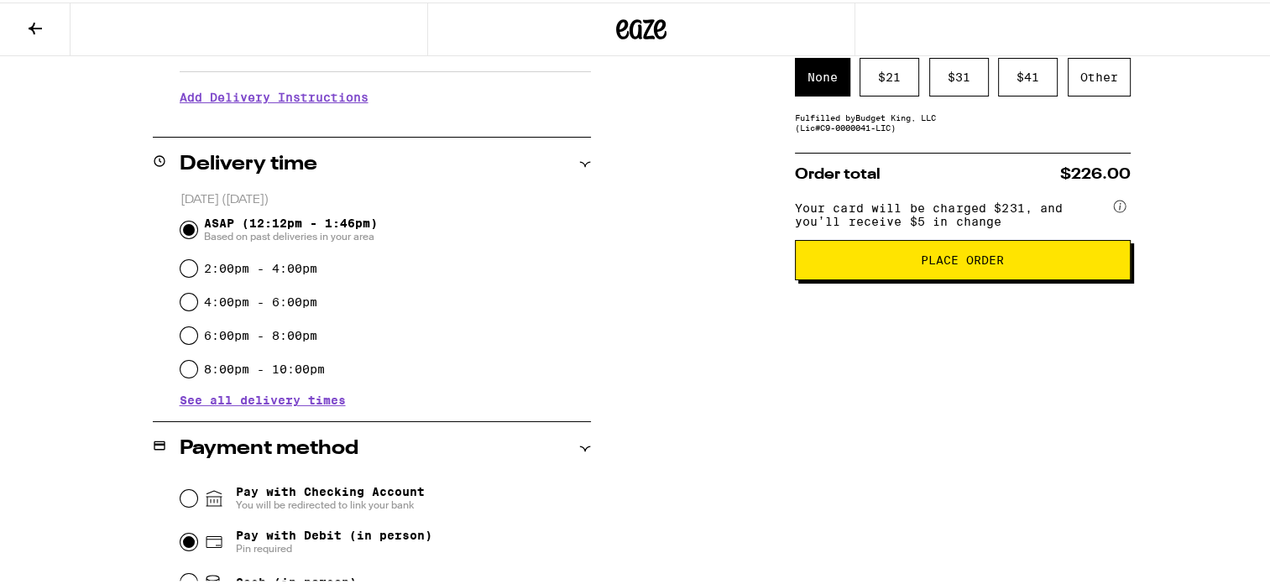
scroll to position [329, 0]
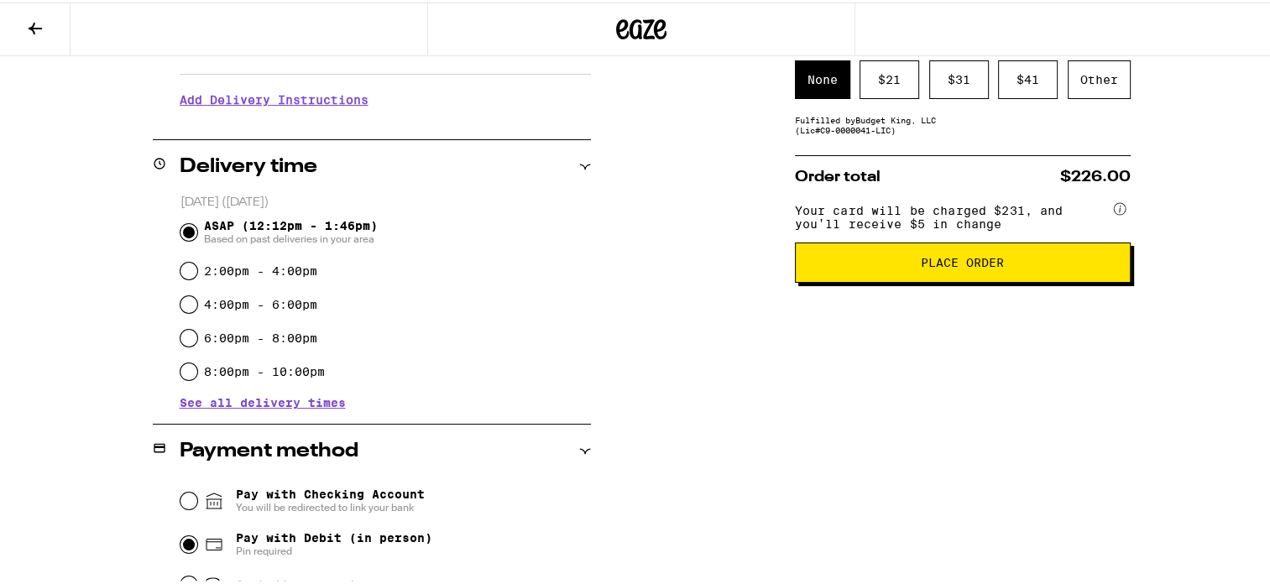
click at [988, 265] on span "Place Order" at bounding box center [962, 260] width 83 height 12
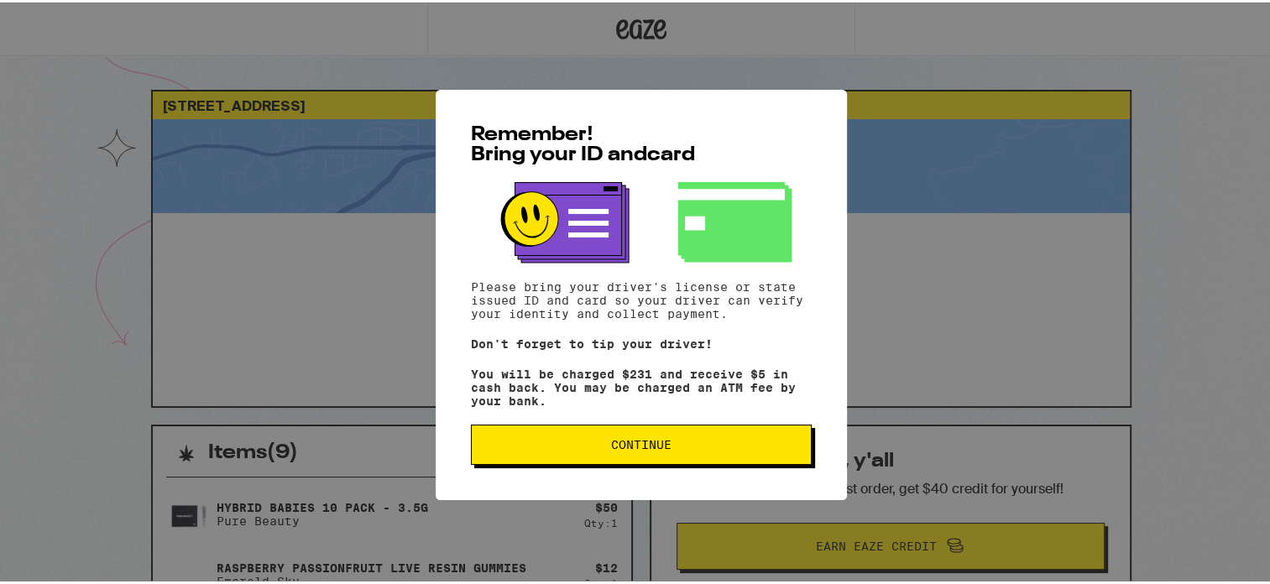
click at [677, 437] on button "Continue" at bounding box center [641, 442] width 341 height 40
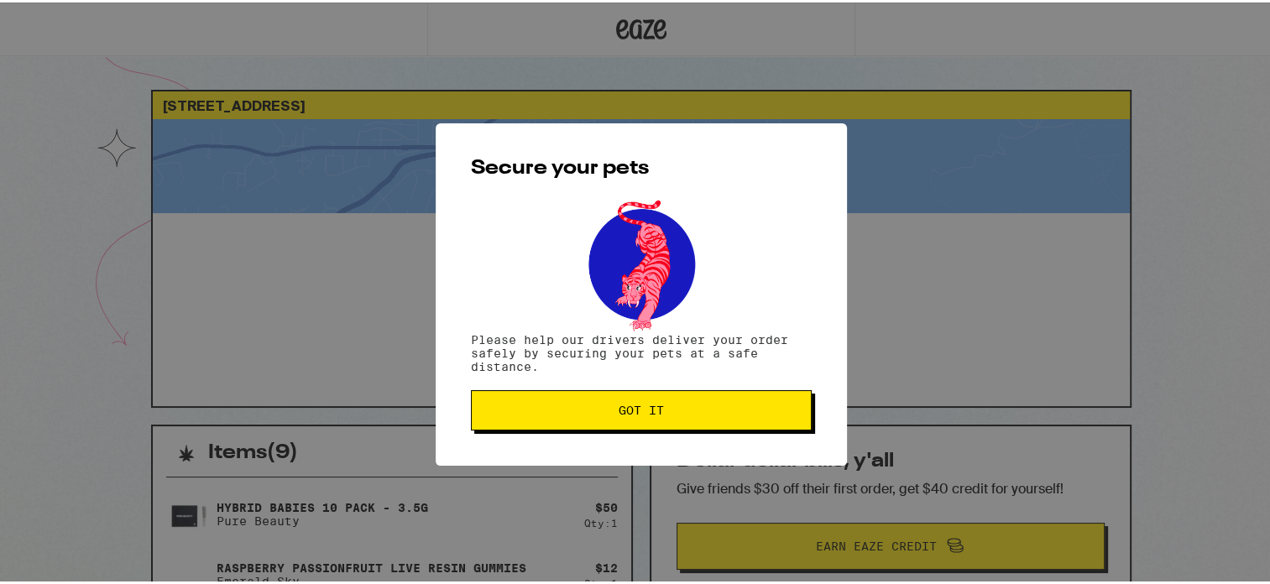
click at [662, 408] on span "Got it" at bounding box center [641, 408] width 312 height 12
